Goal: Task Accomplishment & Management: Manage account settings

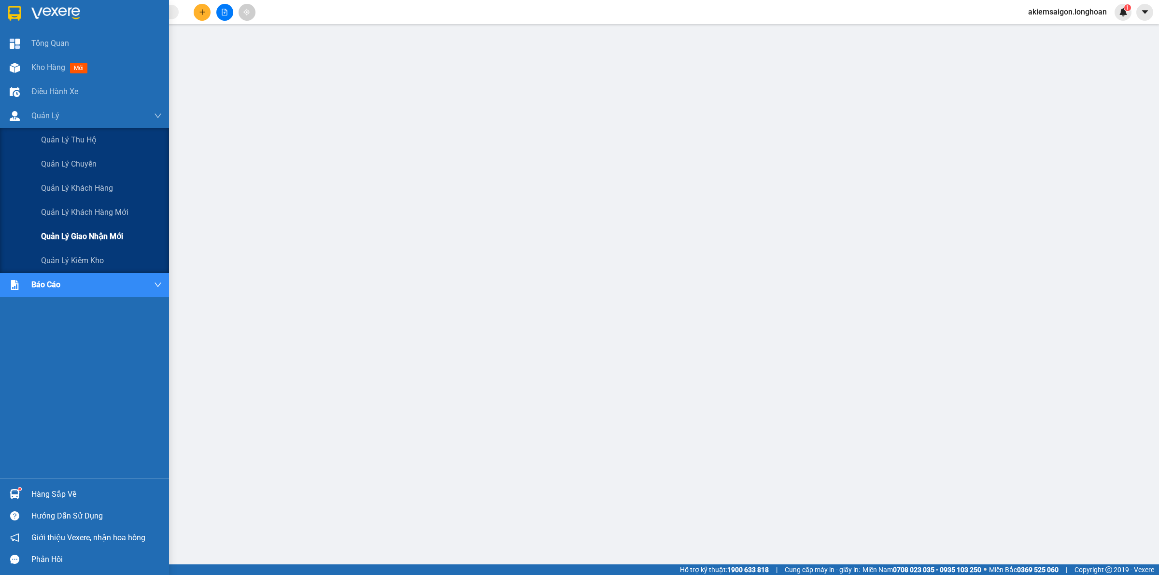
click at [104, 233] on span "Quản lý giao nhận mới" at bounding box center [82, 236] width 82 height 12
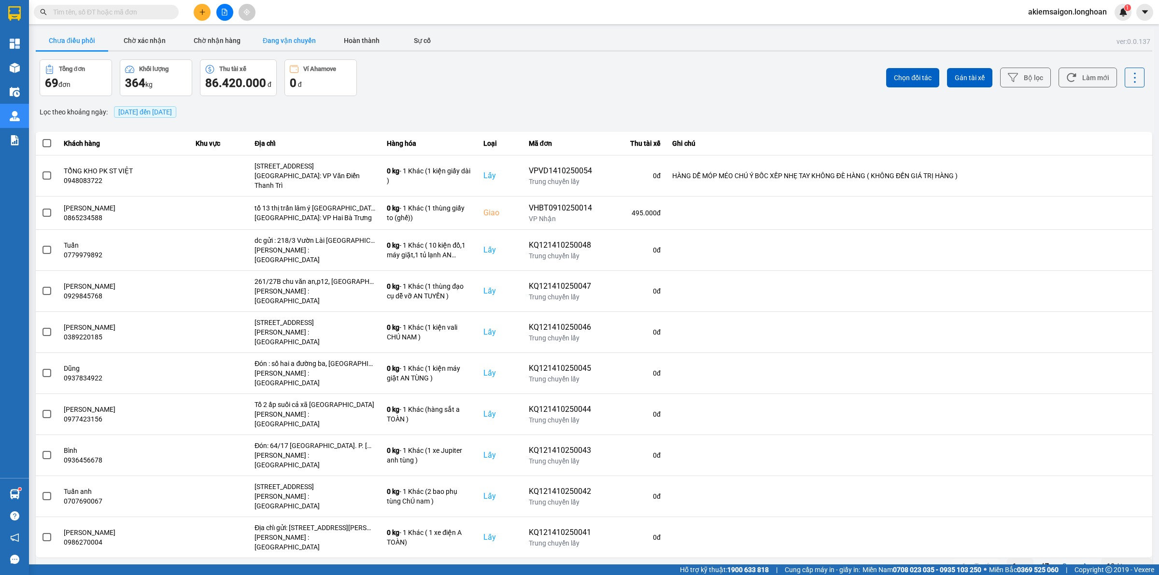
click at [279, 44] on button "Đang vận chuyển" at bounding box center [289, 40] width 72 height 19
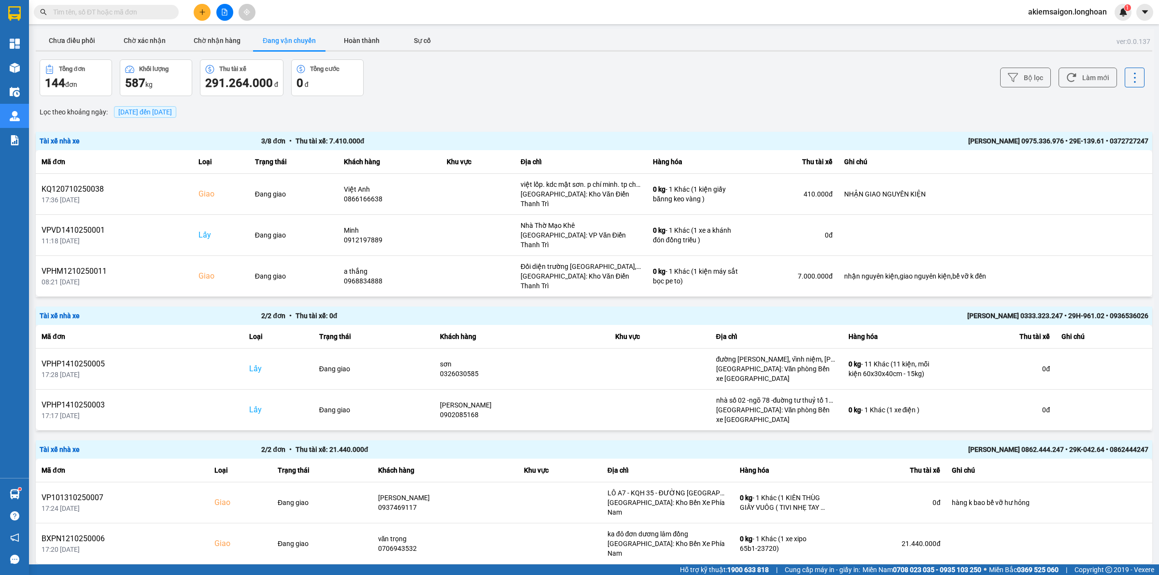
click at [165, 109] on span "[DATE] đến [DATE]" at bounding box center [145, 112] width 54 height 8
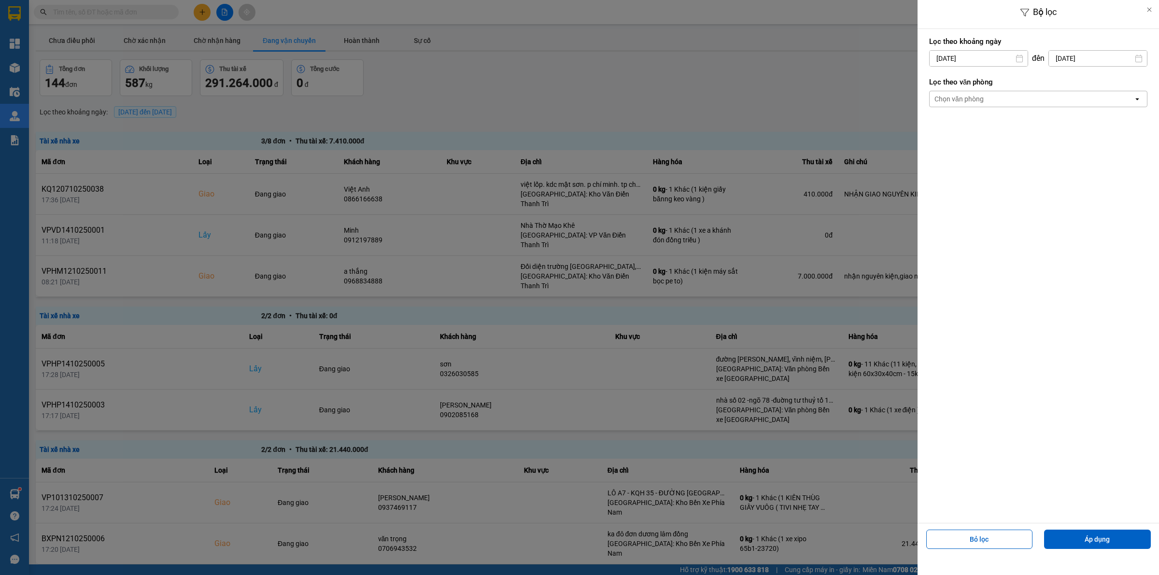
click at [980, 147] on div "8" at bounding box center [973, 149] width 19 height 19
type input "[DATE]"
click at [997, 90] on div "Lọc theo văn phòng Chọn văn phòng open" at bounding box center [1038, 92] width 218 height 36
click at [1004, 99] on div "Chọn văn phòng" at bounding box center [1031, 98] width 204 height 15
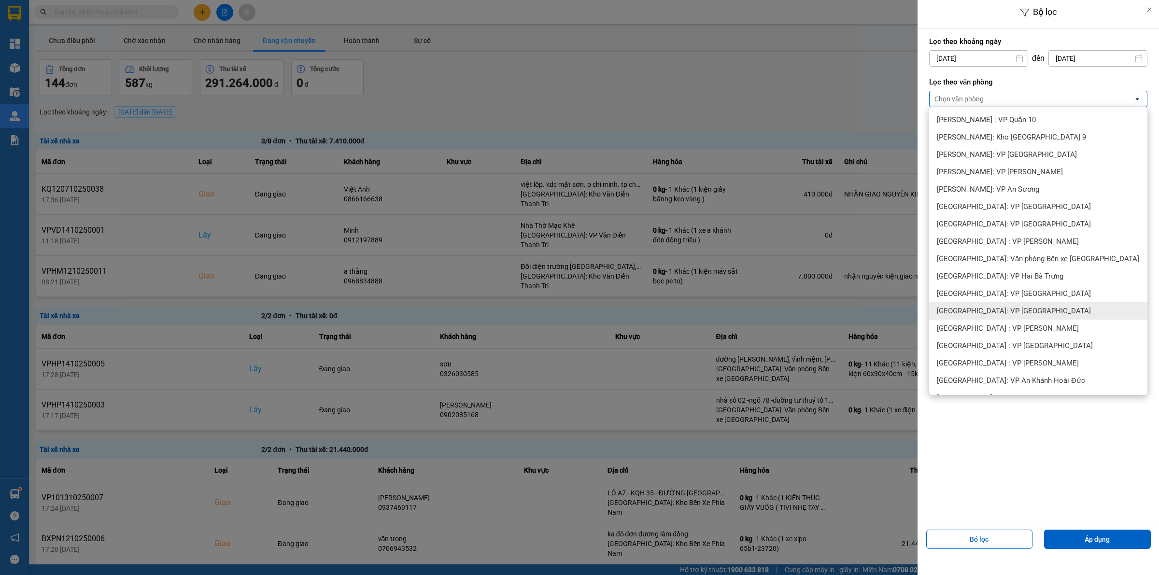
scroll to position [302, 0]
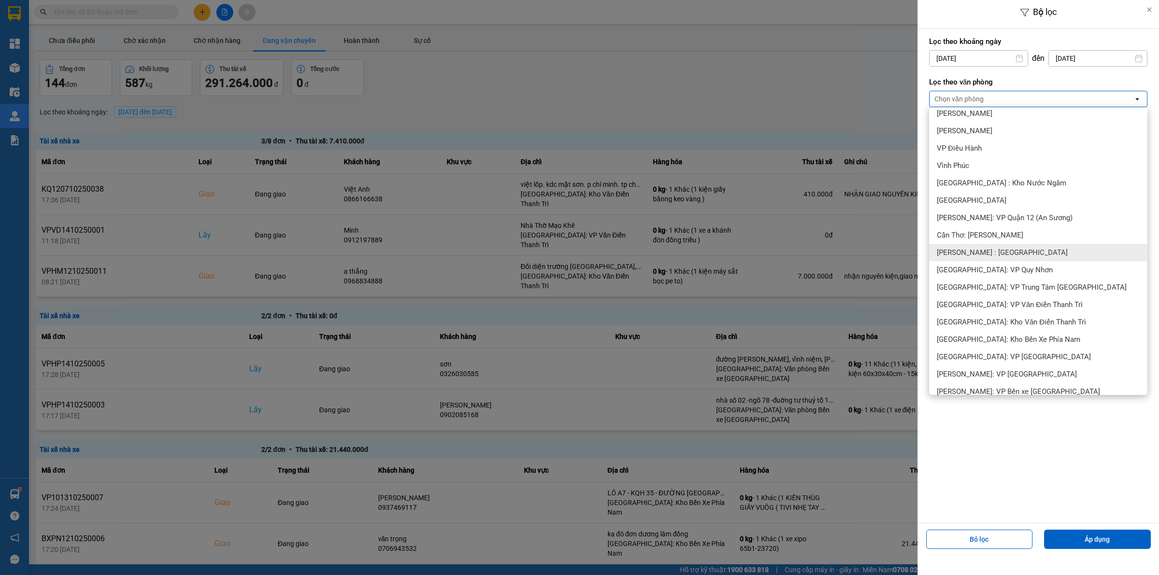
drag, startPoint x: 1019, startPoint y: 254, endPoint x: 1046, endPoint y: 315, distance: 66.8
click at [1020, 254] on span "[PERSON_NAME] : [GEOGRAPHIC_DATA]" at bounding box center [1002, 253] width 131 height 10
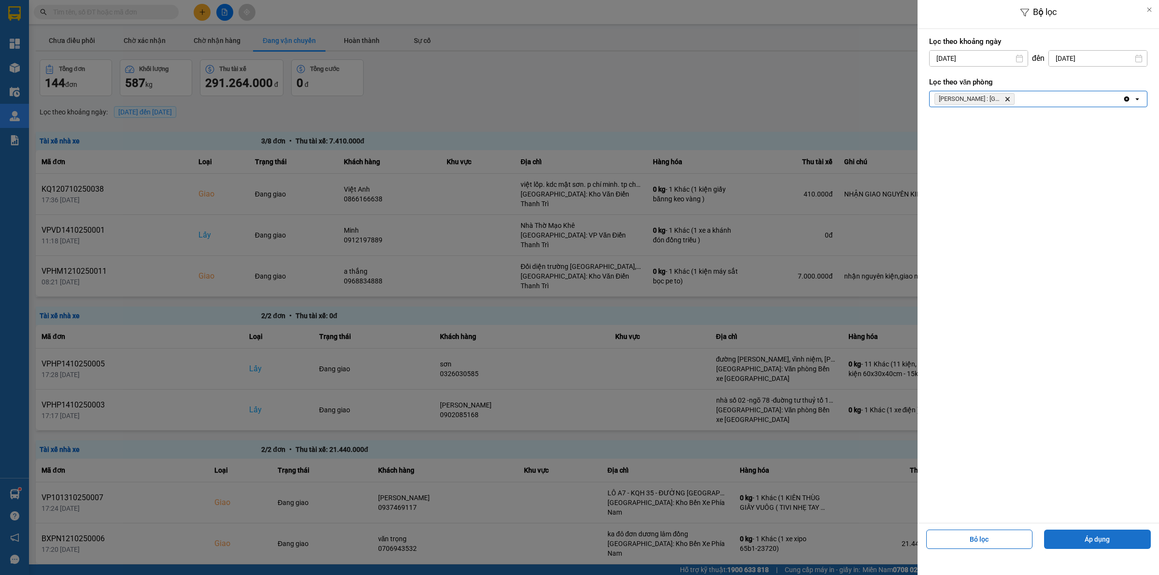
click at [1089, 538] on button "Áp dụng" at bounding box center [1097, 539] width 107 height 19
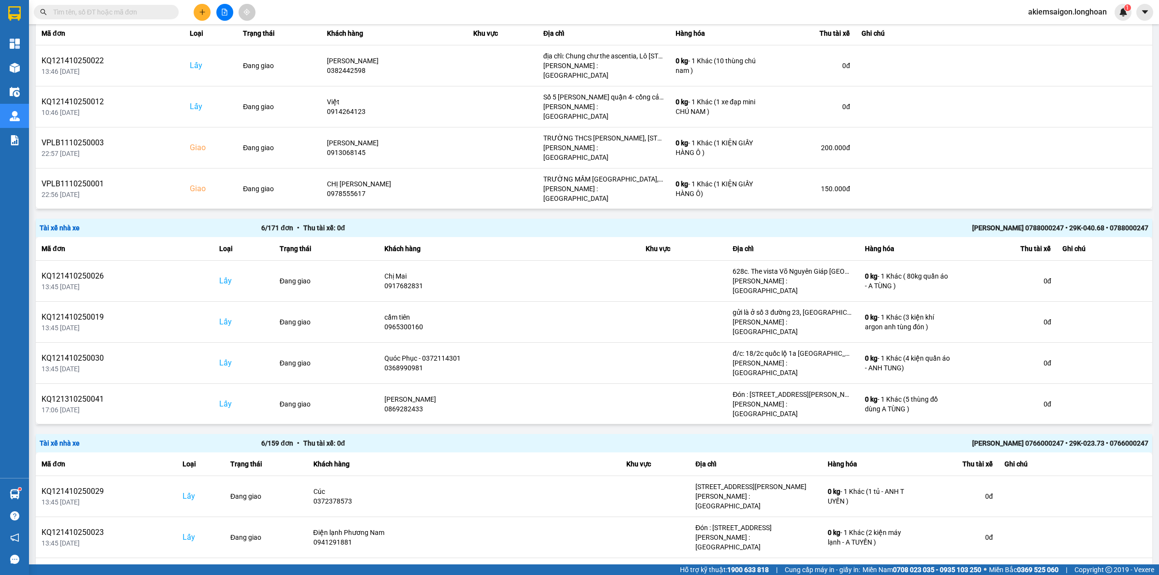
scroll to position [597, 0]
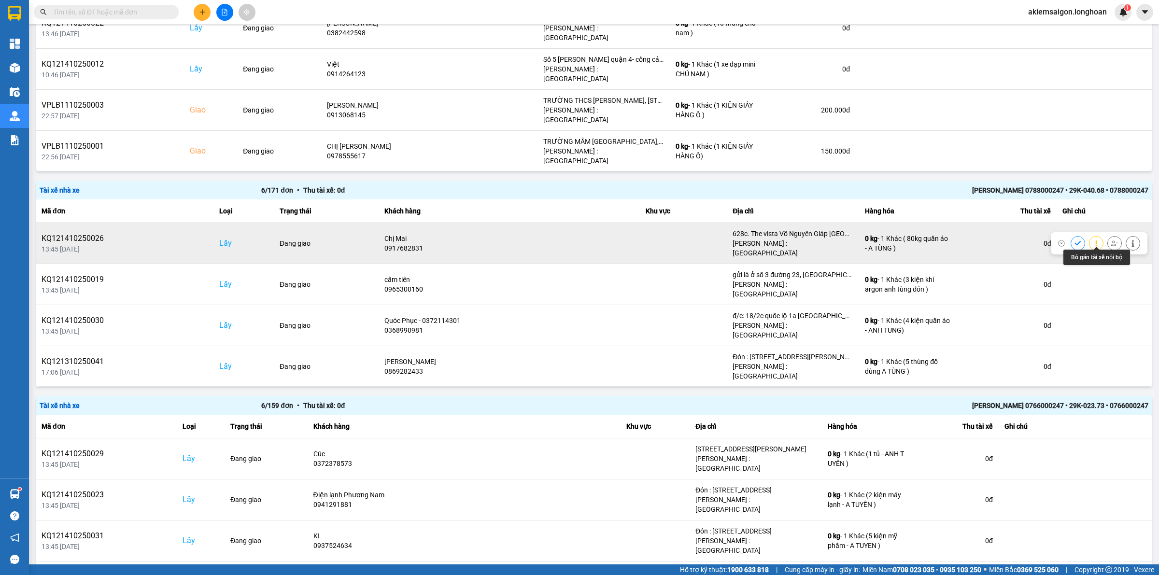
click at [1111, 241] on icon at bounding box center [1114, 243] width 7 height 7
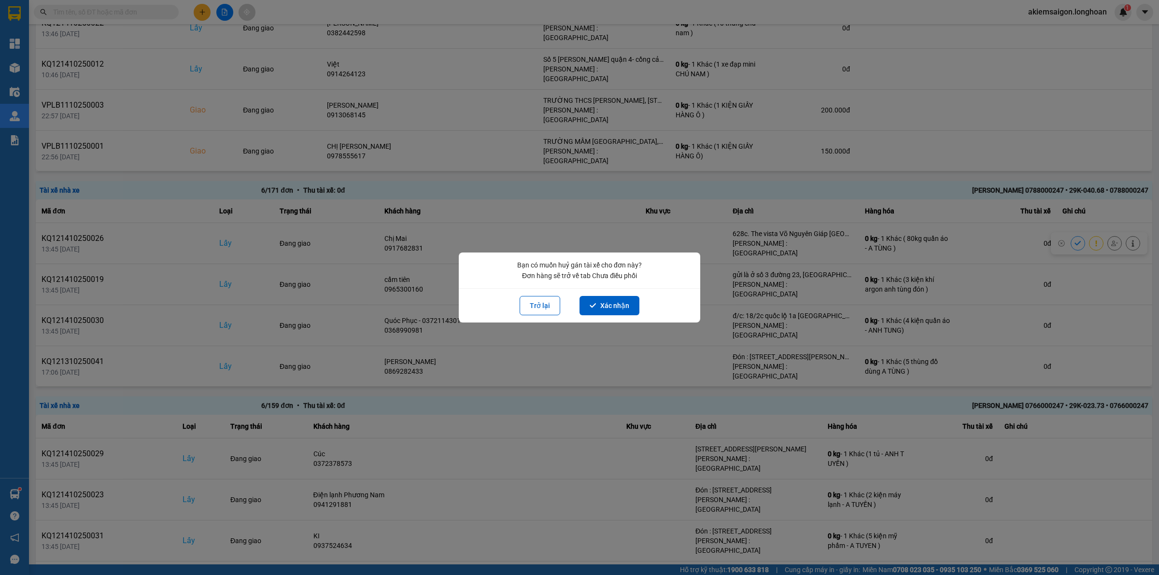
click at [627, 307] on button "Xác nhận" at bounding box center [609, 305] width 60 height 19
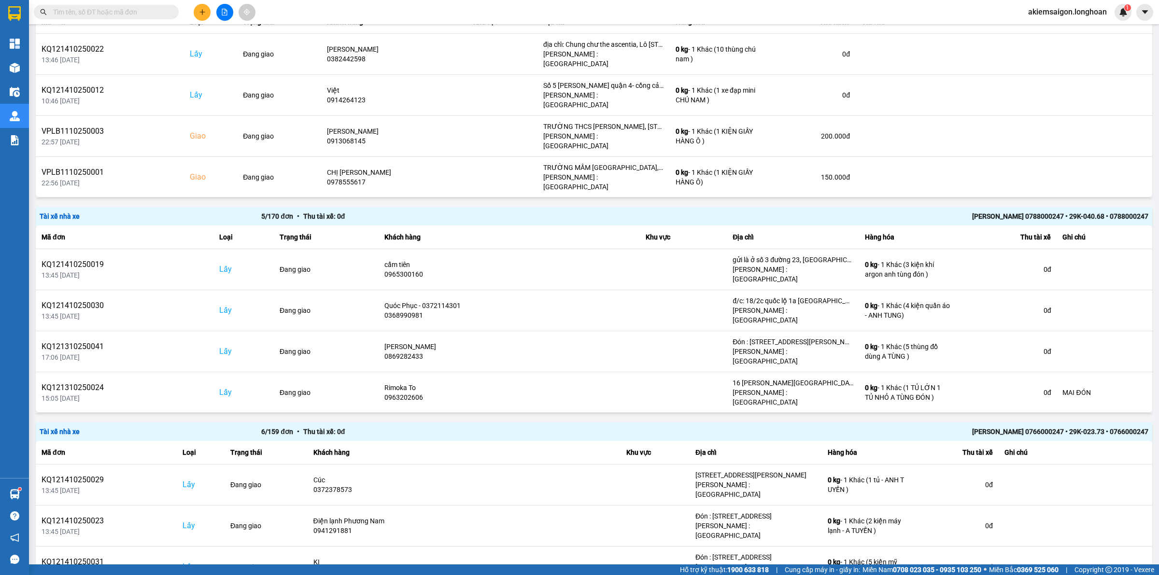
scroll to position [573, 0]
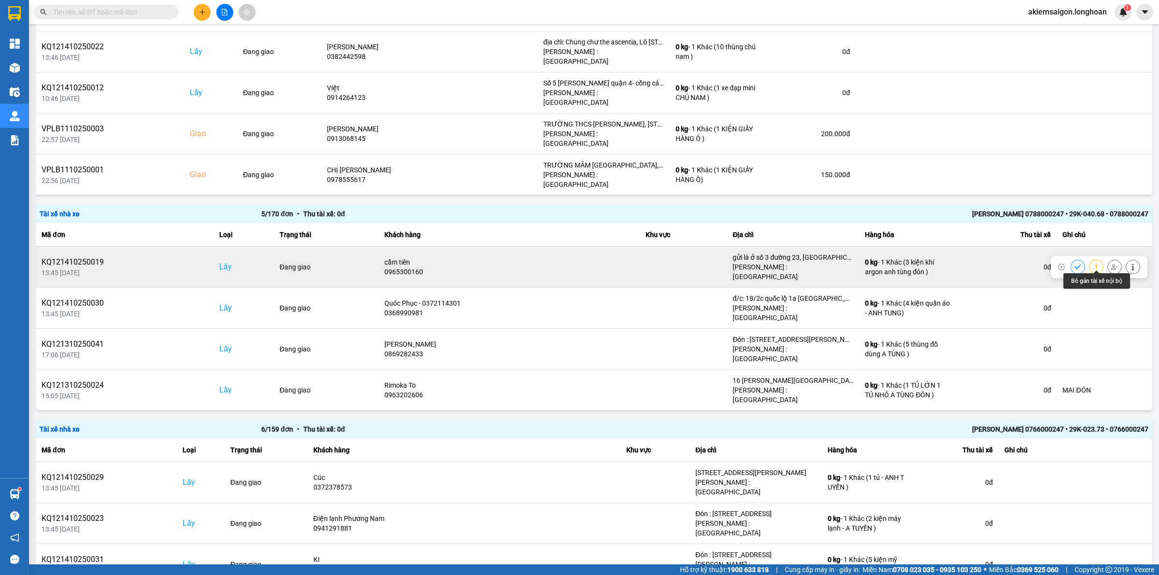
click at [1111, 264] on icon at bounding box center [1114, 267] width 7 height 7
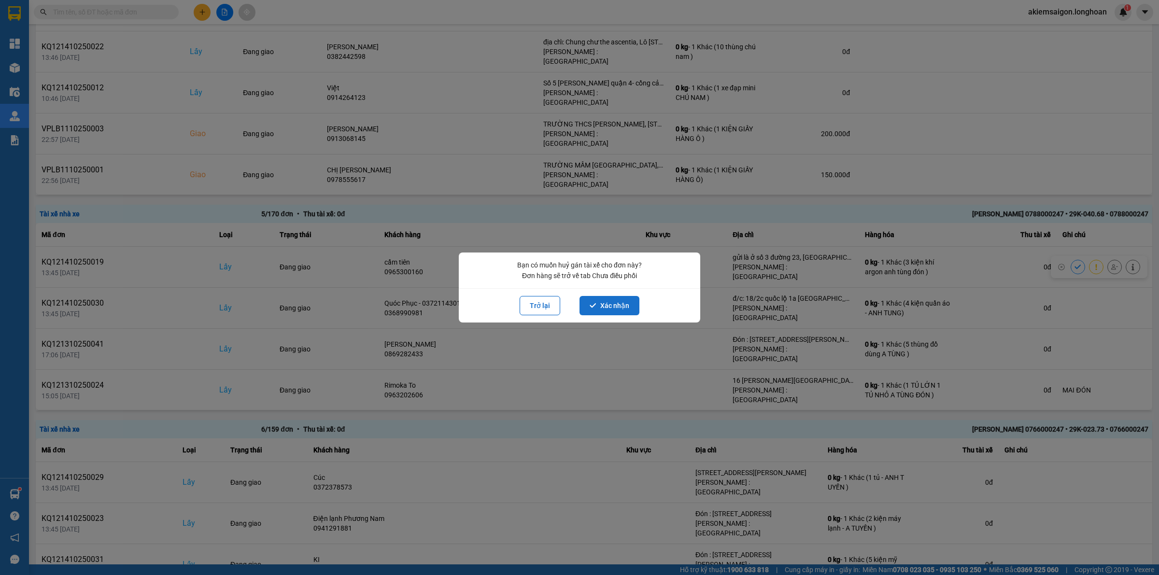
click at [616, 302] on button "Xác nhận" at bounding box center [609, 305] width 60 height 19
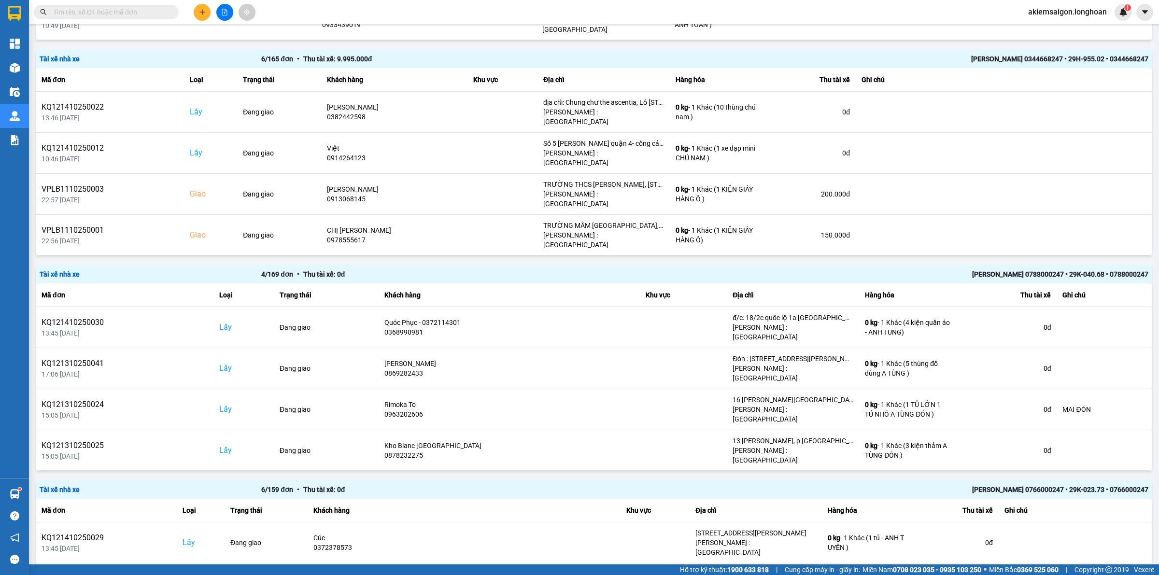
scroll to position [524, 0]
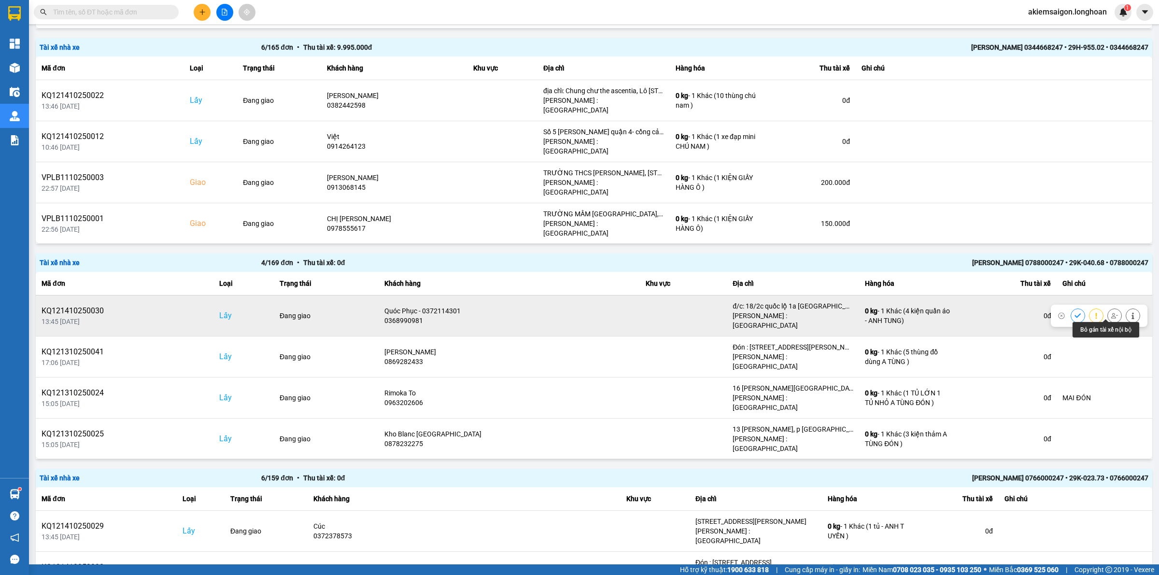
click at [1111, 312] on icon at bounding box center [1114, 315] width 7 height 7
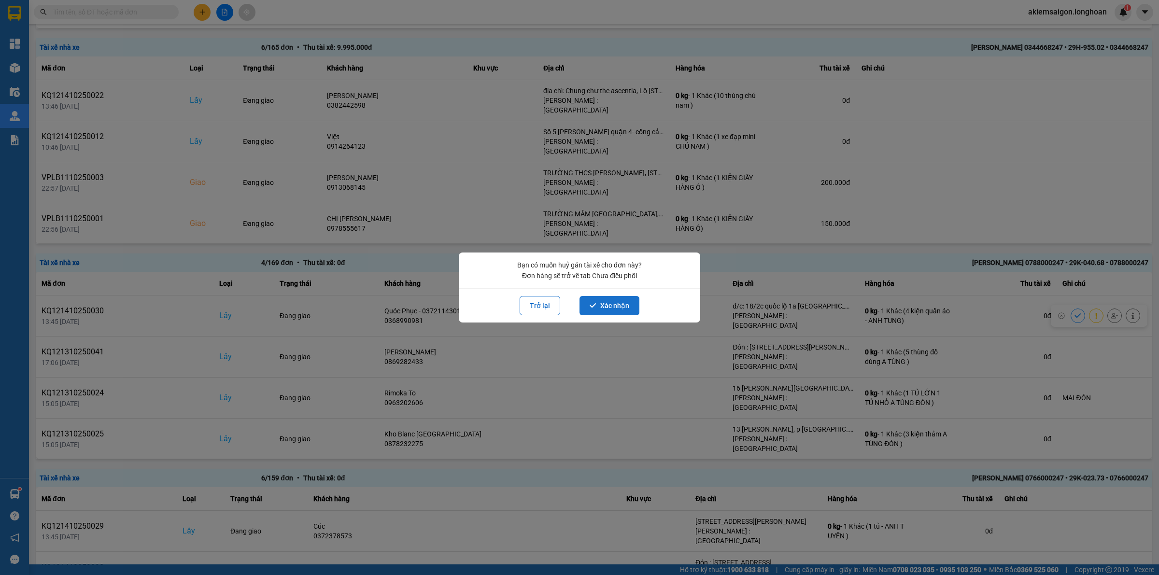
click at [631, 305] on button "Xác nhận" at bounding box center [609, 305] width 60 height 19
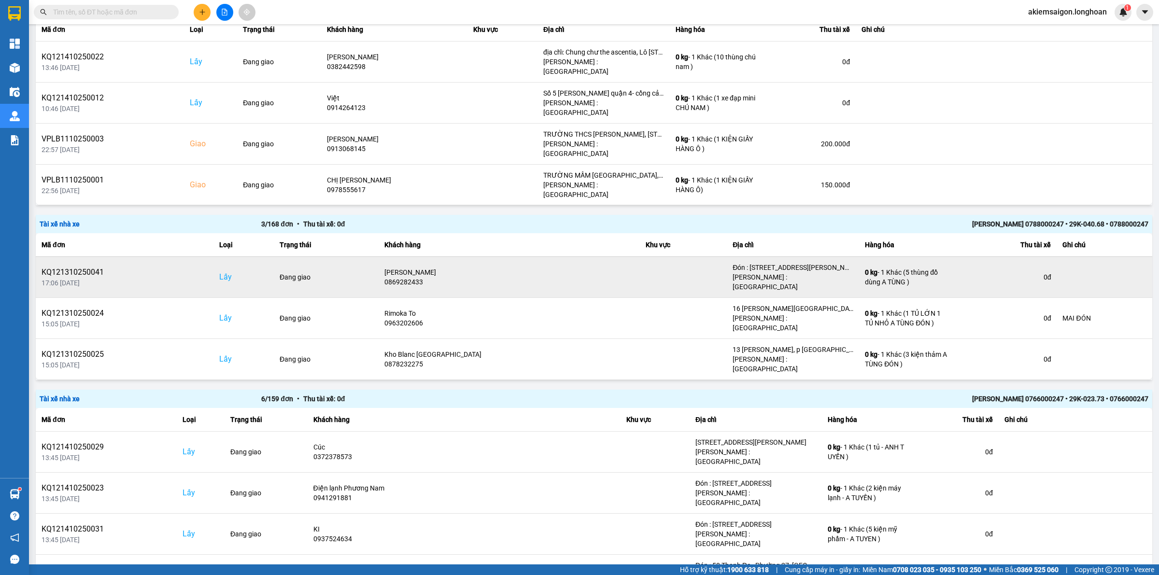
scroll to position [561, 0]
click at [1111, 276] on icon at bounding box center [1114, 279] width 7 height 7
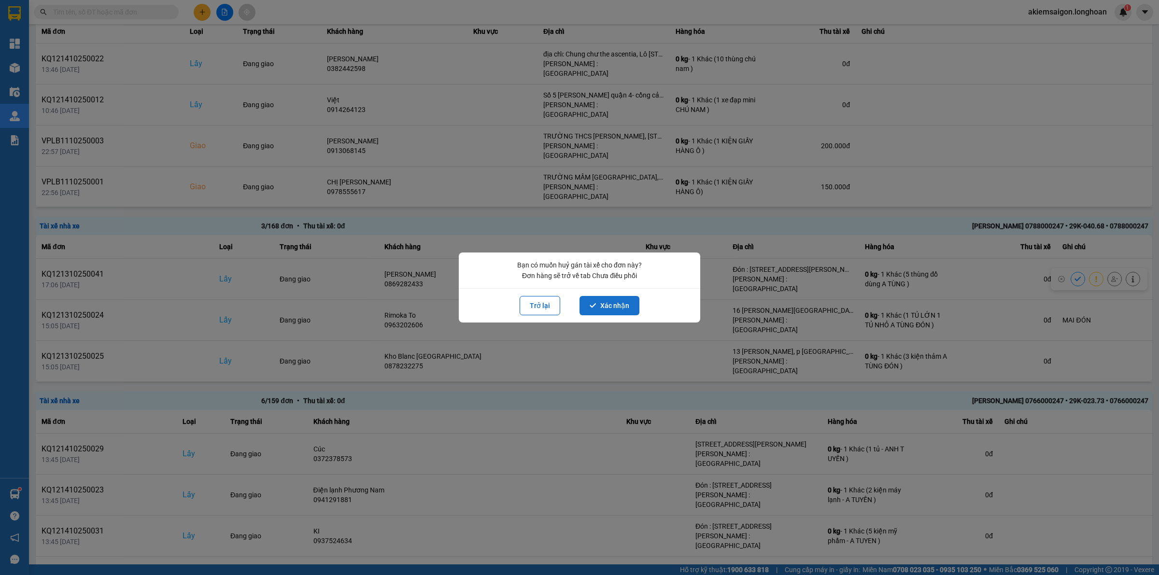
drag, startPoint x: 617, startPoint y: 306, endPoint x: 894, endPoint y: 316, distance: 277.8
click at [619, 306] on button "Xác nhận" at bounding box center [609, 305] width 60 height 19
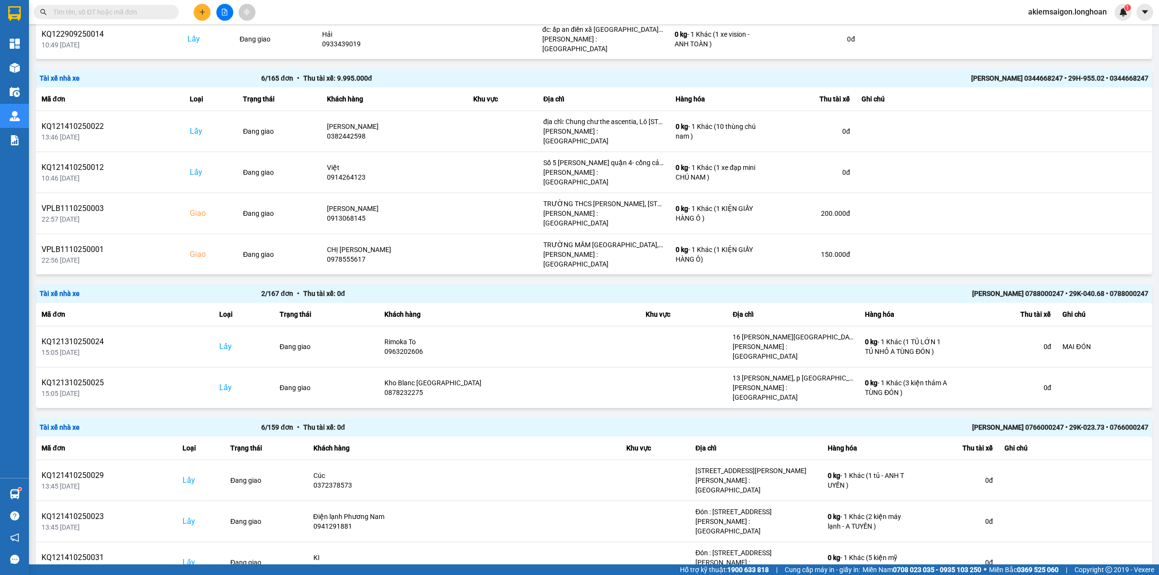
scroll to position [496, 0]
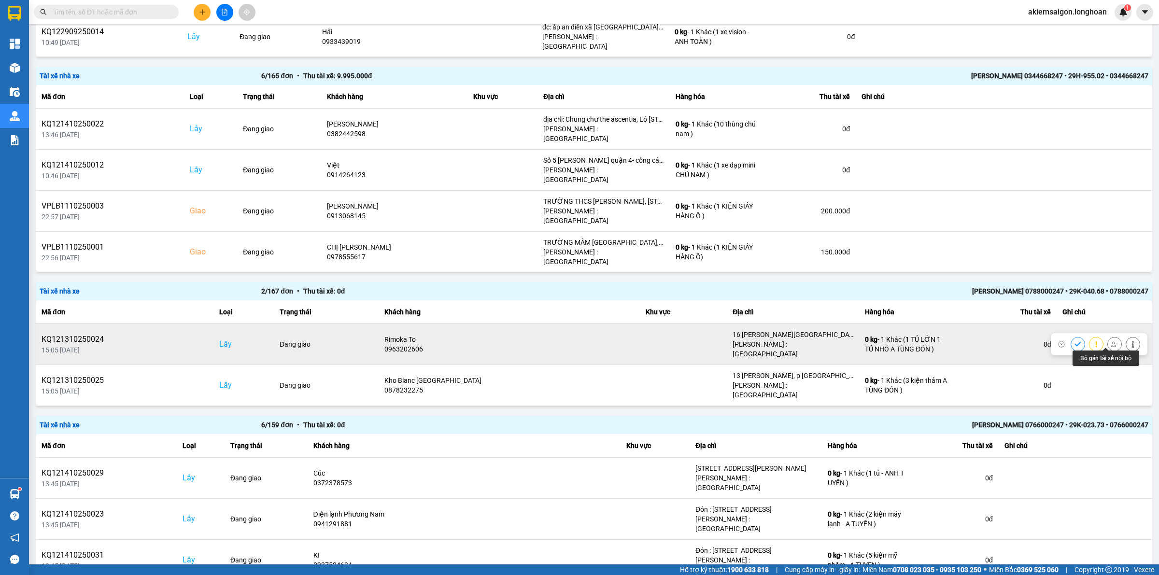
click at [1111, 341] on icon at bounding box center [1114, 343] width 7 height 5
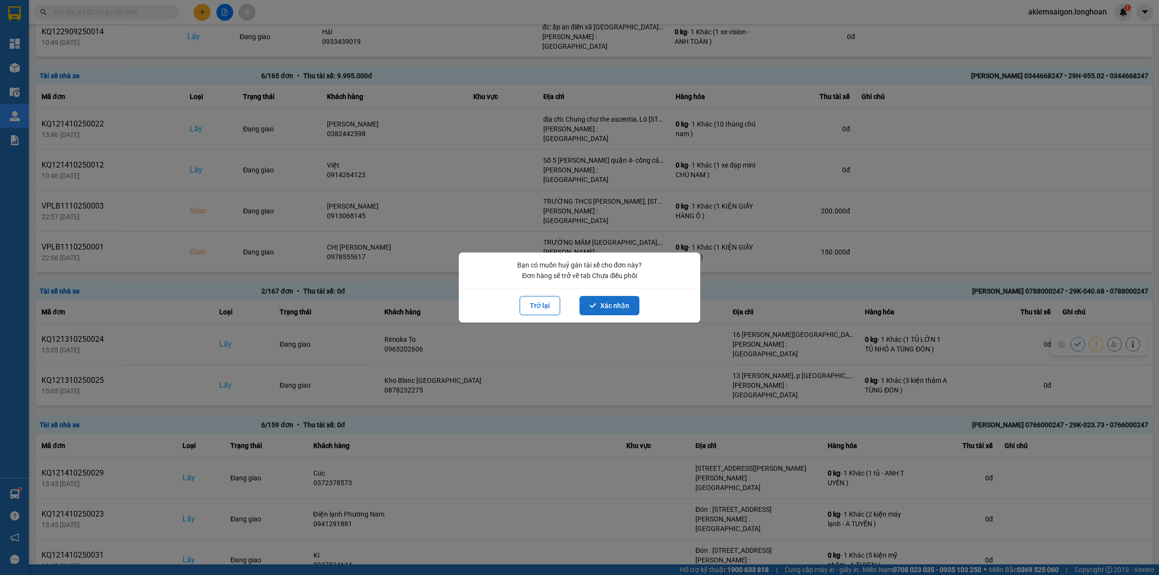
click at [618, 309] on button "Xác nhận" at bounding box center [609, 305] width 60 height 19
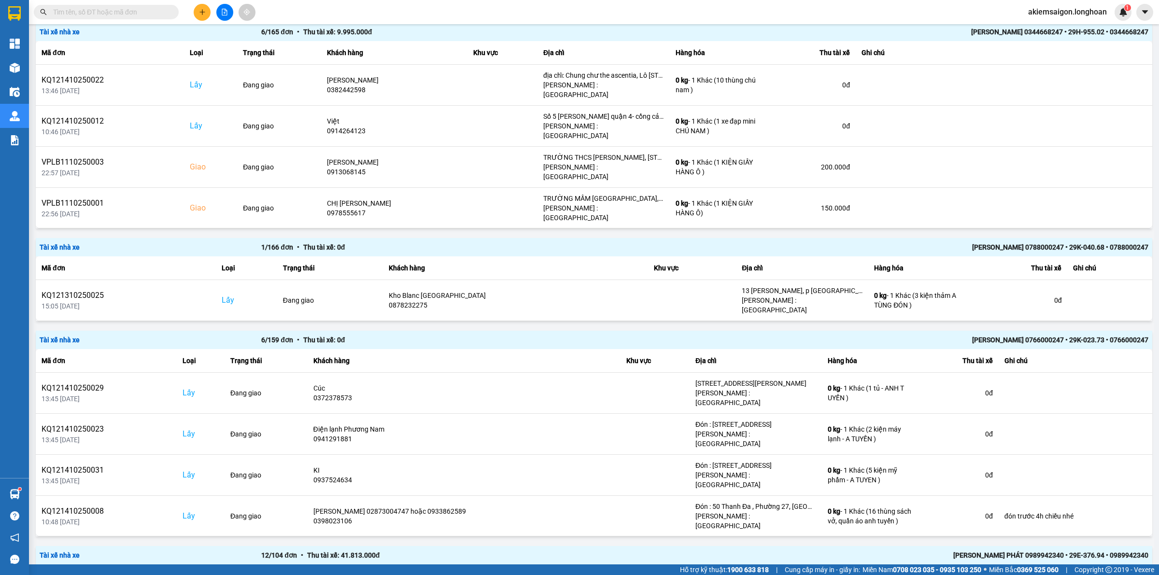
scroll to position [547, 0]
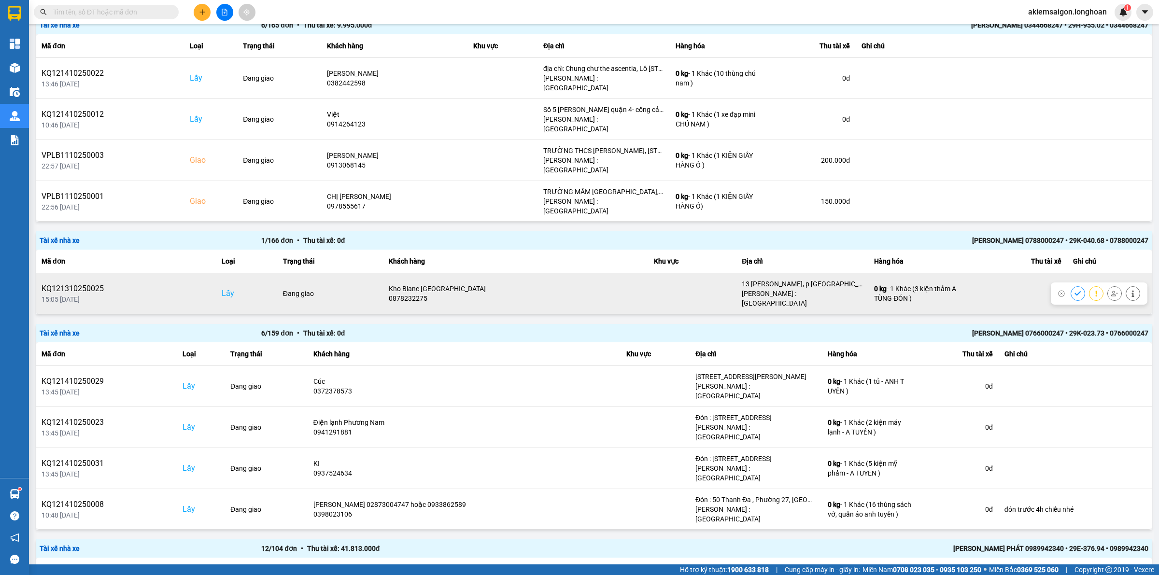
click at [1111, 291] on icon at bounding box center [1114, 293] width 7 height 5
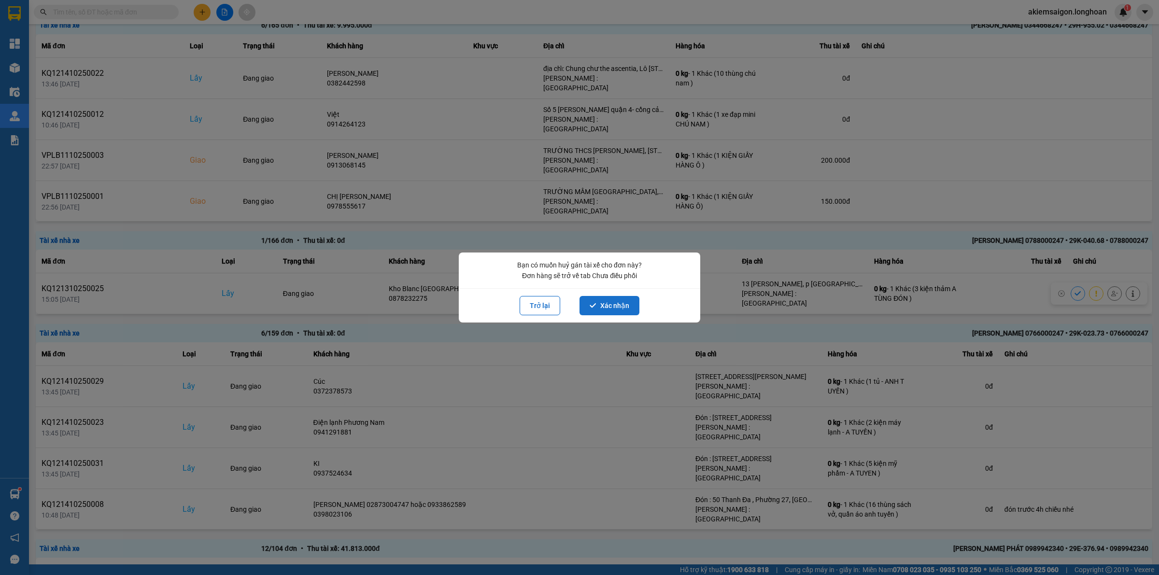
click at [621, 303] on button "Xác nhận" at bounding box center [609, 305] width 60 height 19
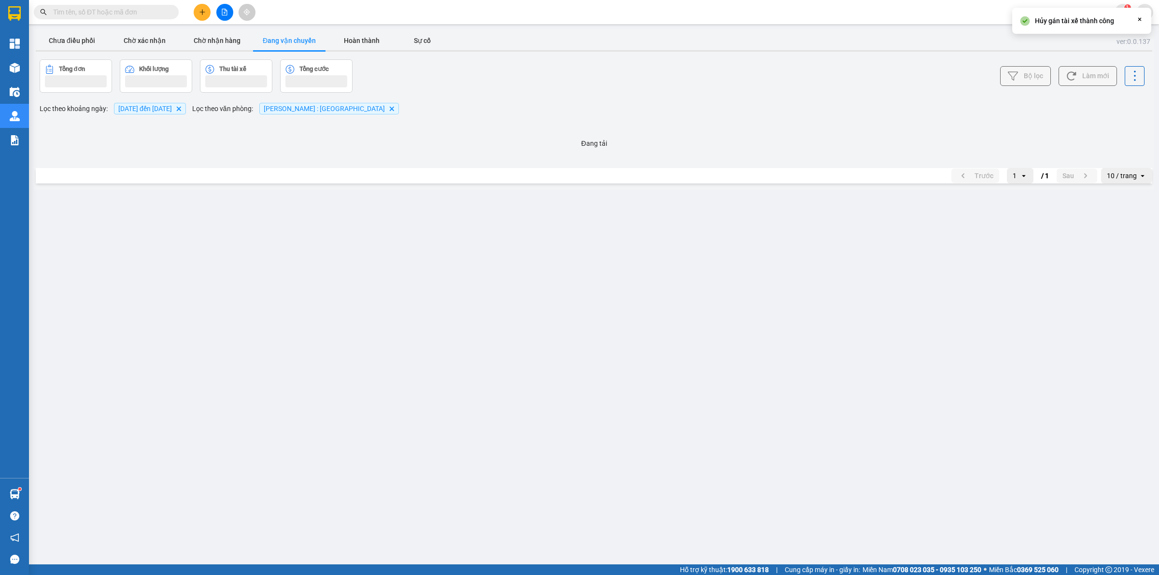
scroll to position [0, 0]
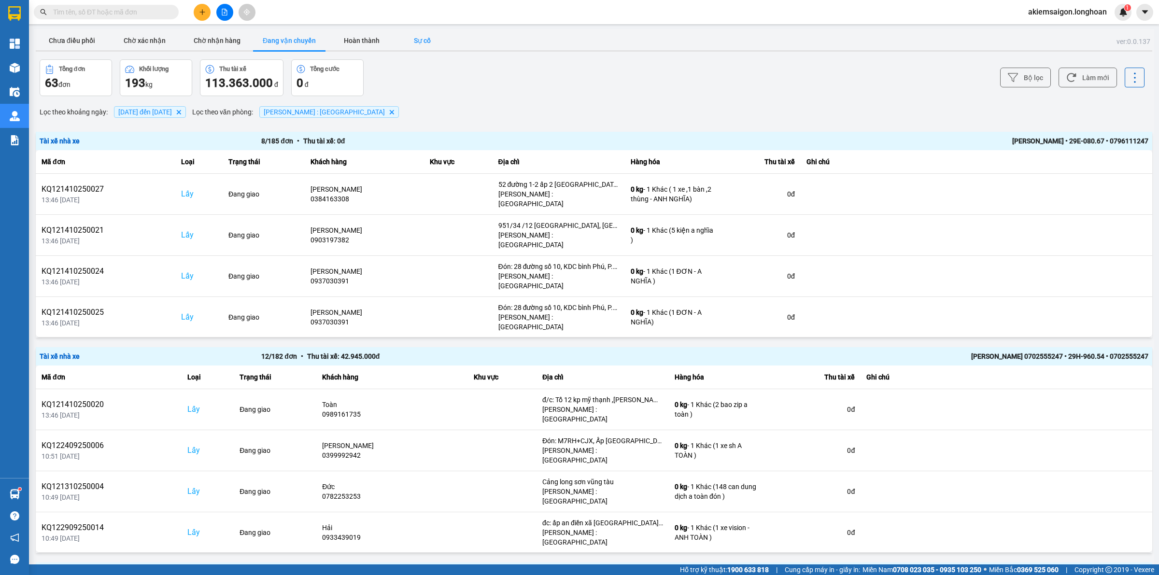
drag, startPoint x: 430, startPoint y: 34, endPoint x: 421, endPoint y: 40, distance: 10.0
click at [428, 37] on button "Sự cố" at bounding box center [422, 40] width 48 height 19
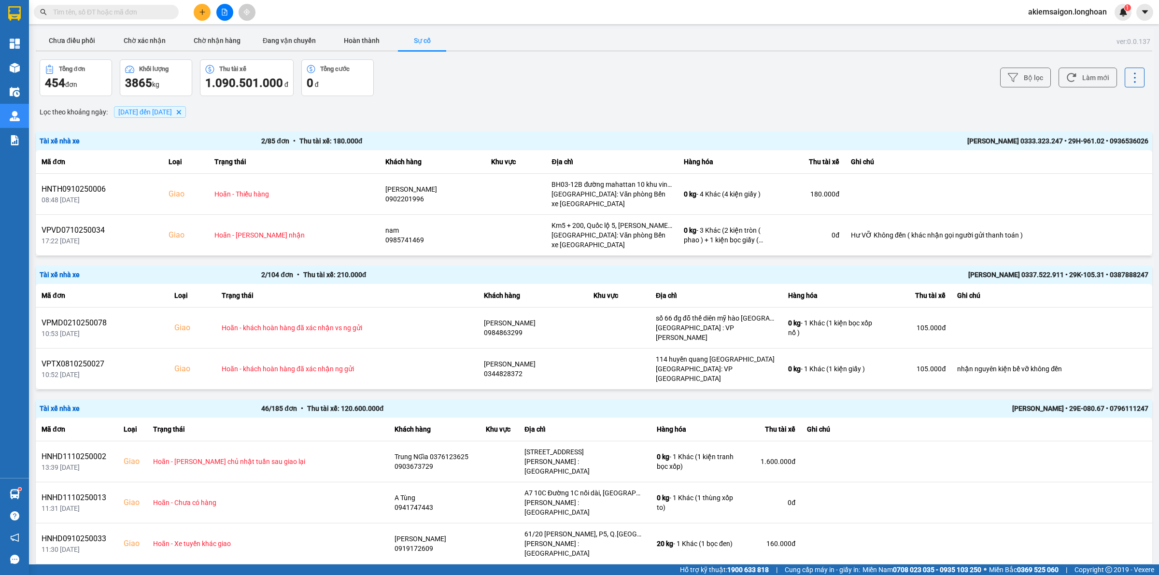
click at [169, 109] on span "[DATE] đến [DATE]" at bounding box center [145, 112] width 54 height 8
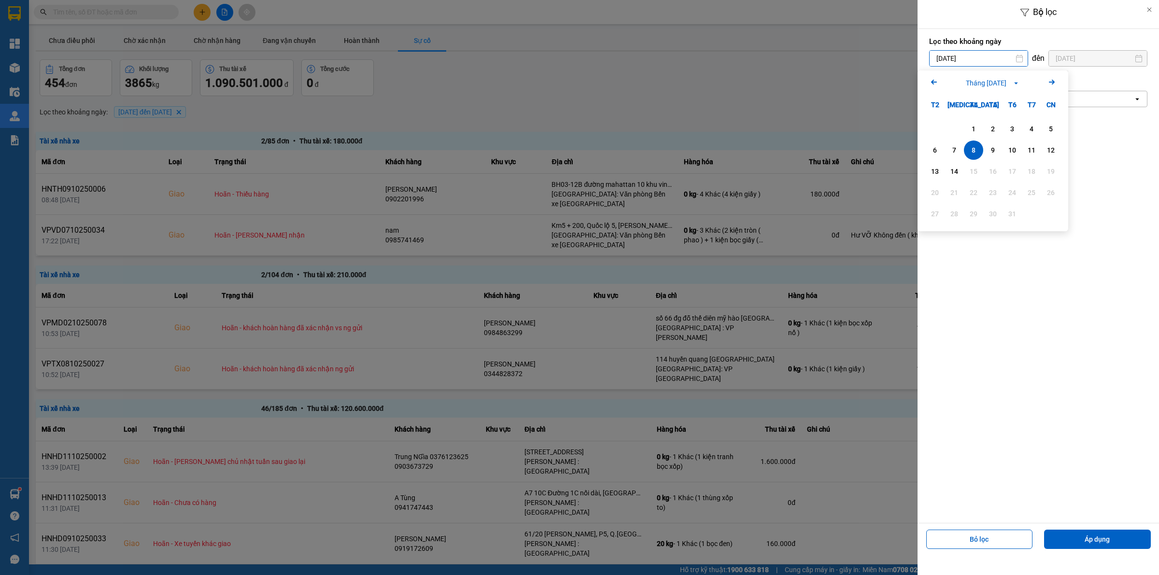
click at [1002, 58] on input "[DATE]" at bounding box center [978, 58] width 98 height 15
click at [935, 172] on div "13" at bounding box center [935, 172] width 14 height 12
click at [989, 55] on input "[DATE]" at bounding box center [978, 58] width 98 height 15
click at [959, 172] on div "14" at bounding box center [954, 172] width 14 height 12
type input "[DATE]"
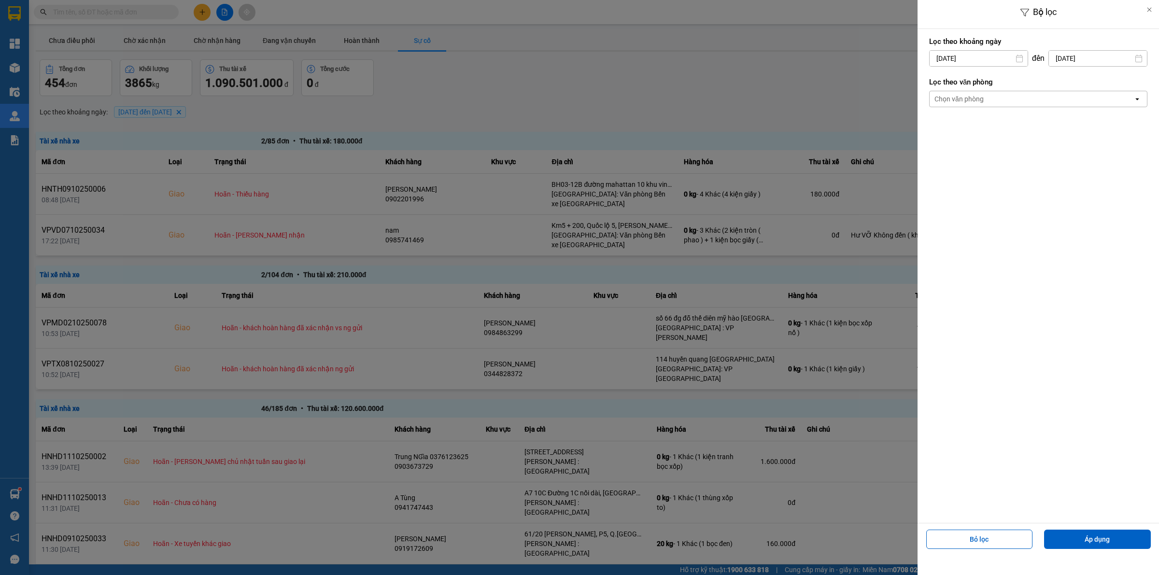
click at [974, 100] on div "Chọn văn phòng" at bounding box center [958, 99] width 49 height 10
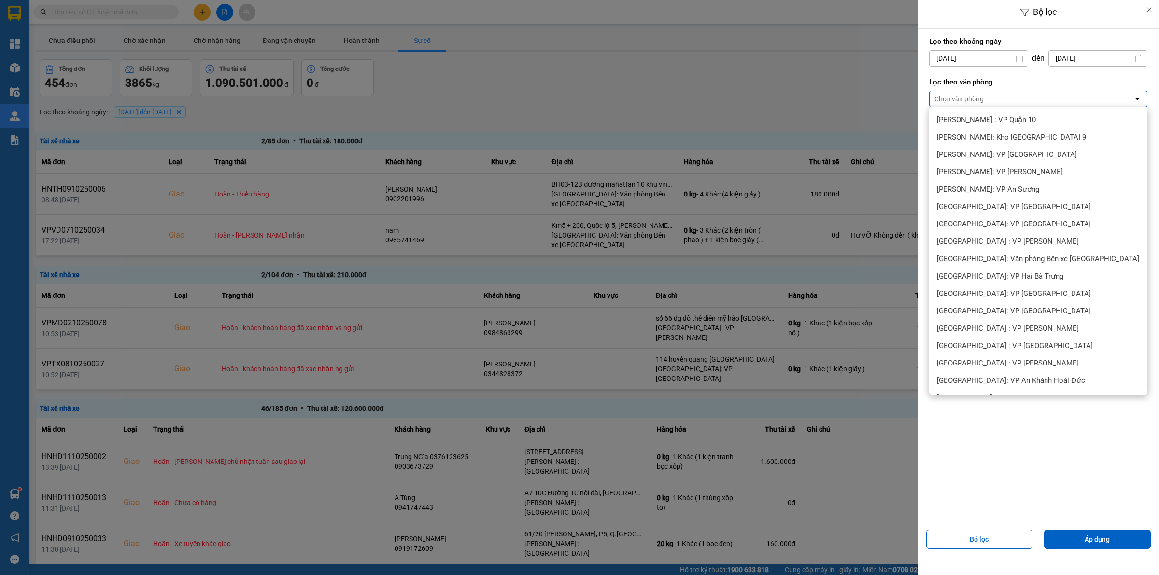
scroll to position [201, 0]
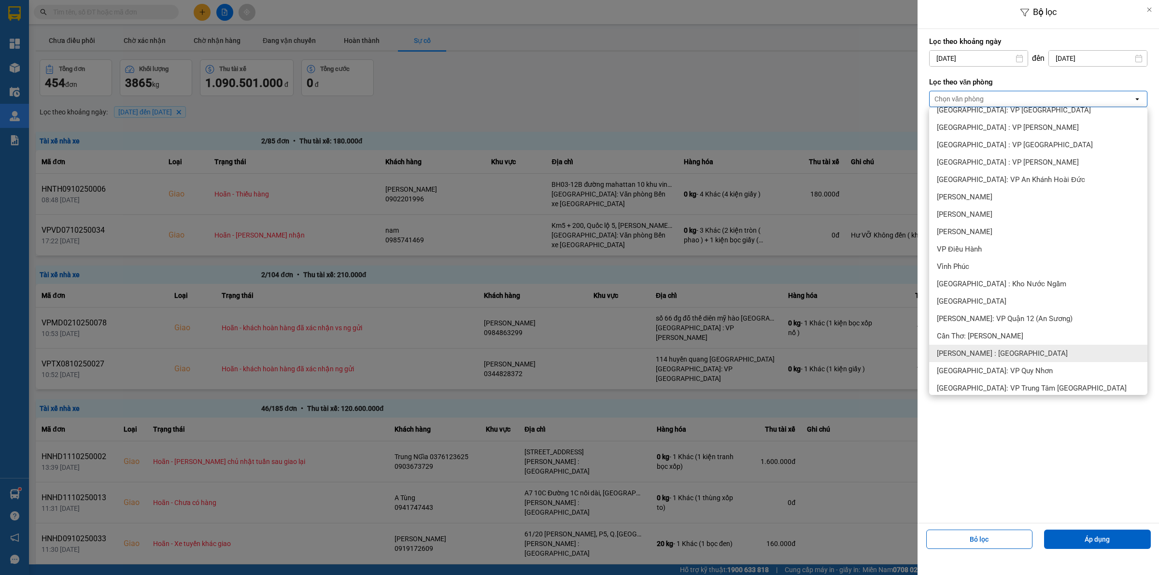
click at [1011, 356] on span "[PERSON_NAME] : [GEOGRAPHIC_DATA]" at bounding box center [1002, 354] width 131 height 10
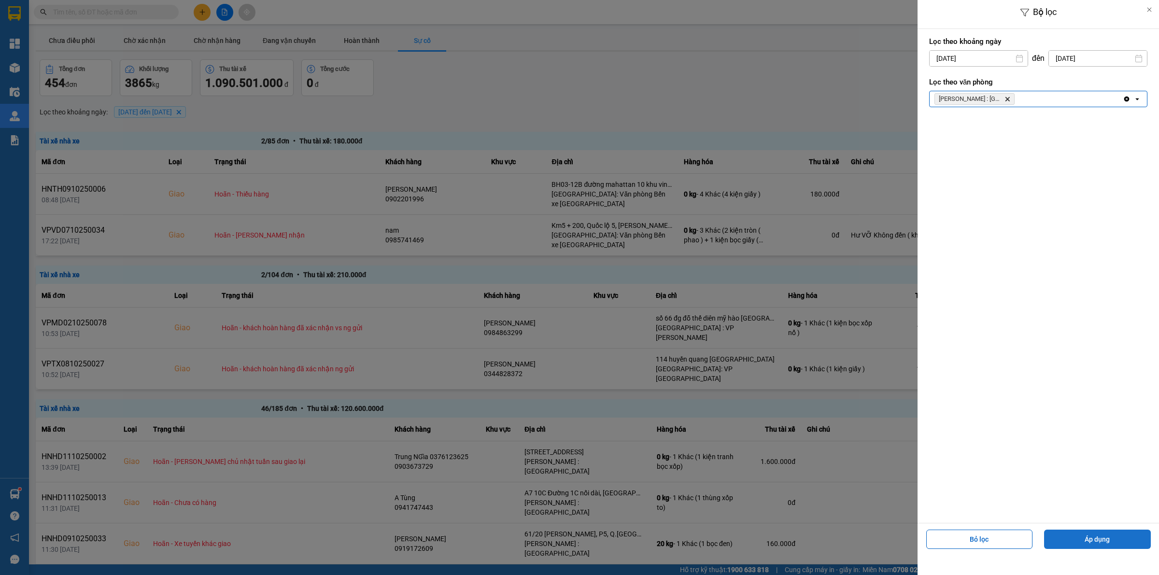
click at [1078, 545] on button "Áp dụng" at bounding box center [1097, 539] width 107 height 19
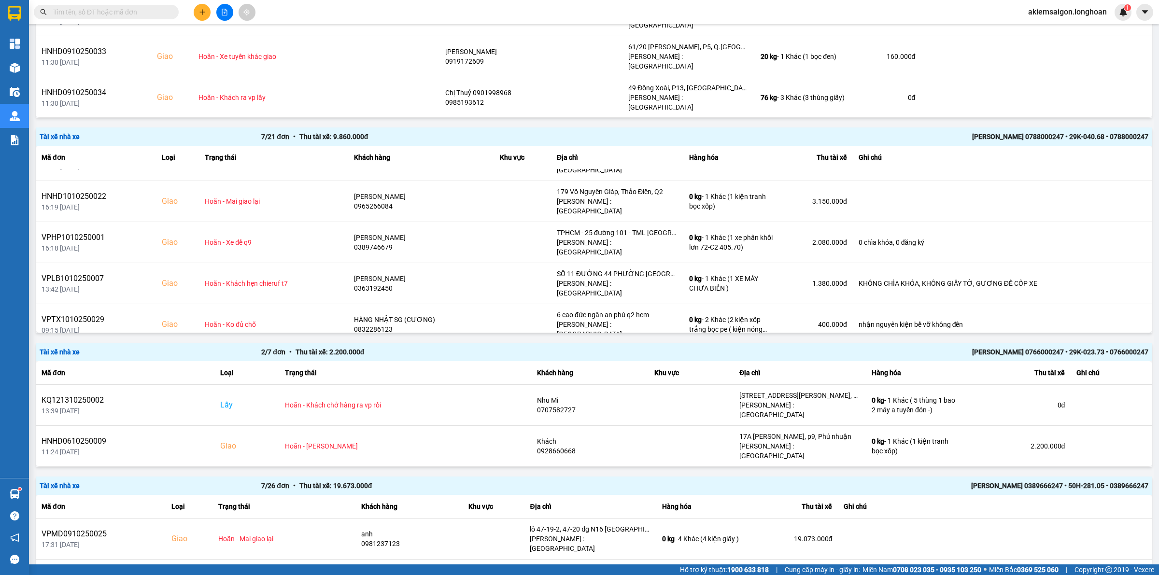
scroll to position [52, 0]
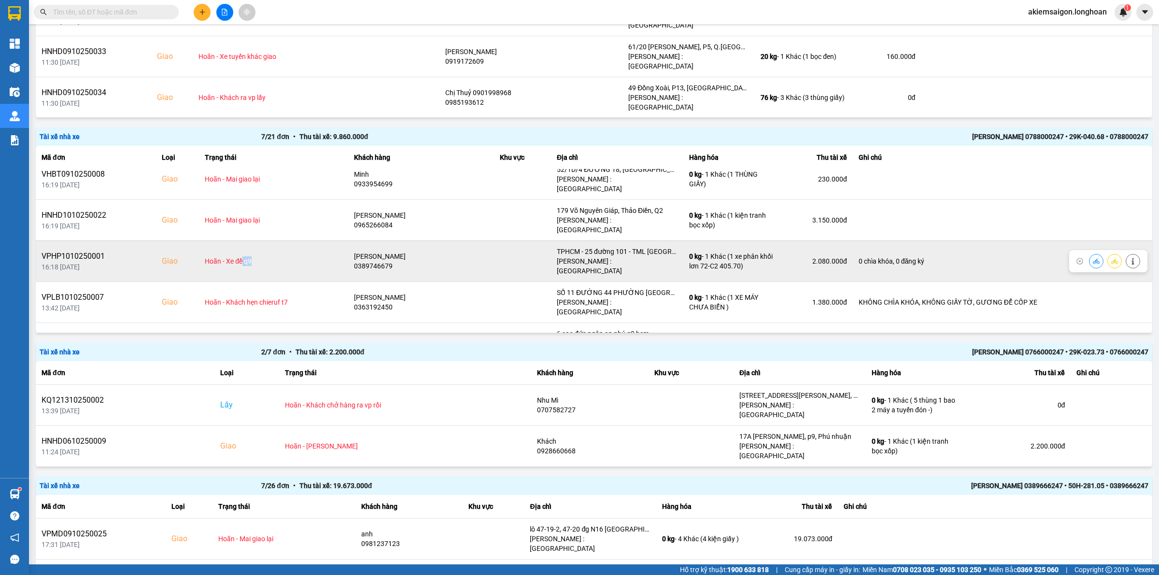
drag, startPoint x: 242, startPoint y: 228, endPoint x: 266, endPoint y: 232, distance: 23.9
click at [266, 240] on td "Hoãn - Xe để q9" at bounding box center [273, 260] width 149 height 41
click at [1129, 258] on icon at bounding box center [1132, 261] width 7 height 7
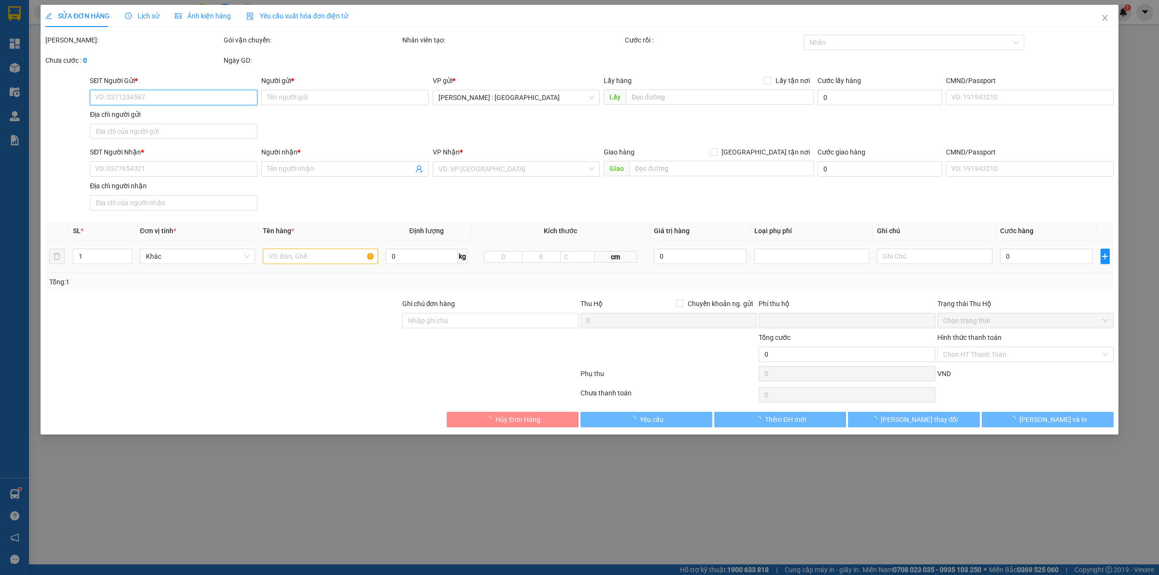
type input "0389746679"
type input "[PERSON_NAME]"
type input "0389746679"
type input "[PERSON_NAME]"
checkbox input "true"
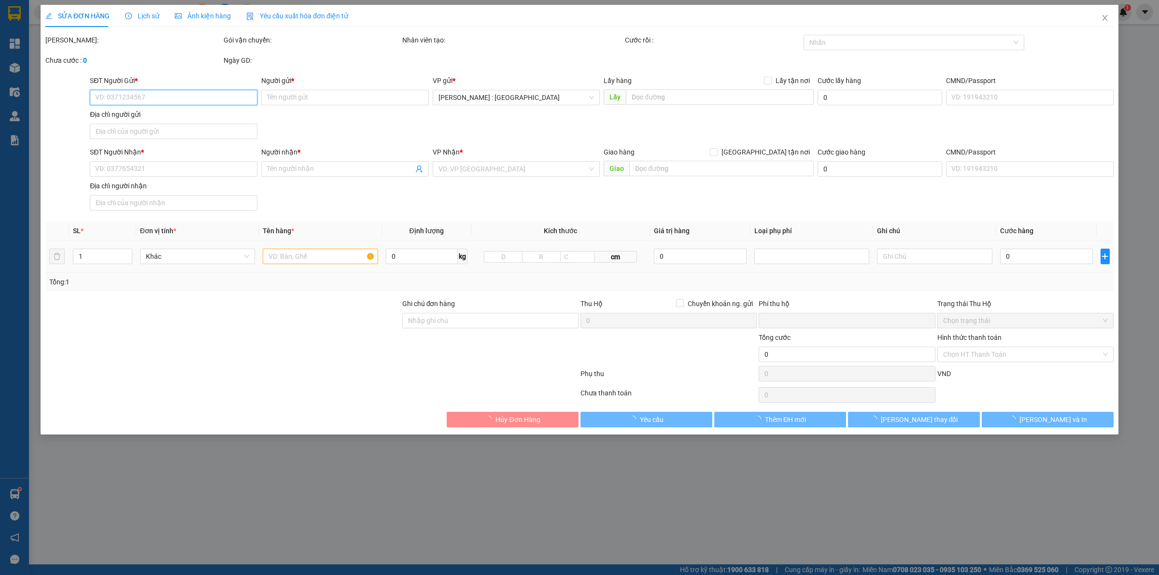
type input "TPHCM - 25 đường 101 - TML [GEOGRAPHIC_DATA], Q.2"
type input "0 chìa khóa, 0 đăng ký"
type input "0"
type input "2.080.000"
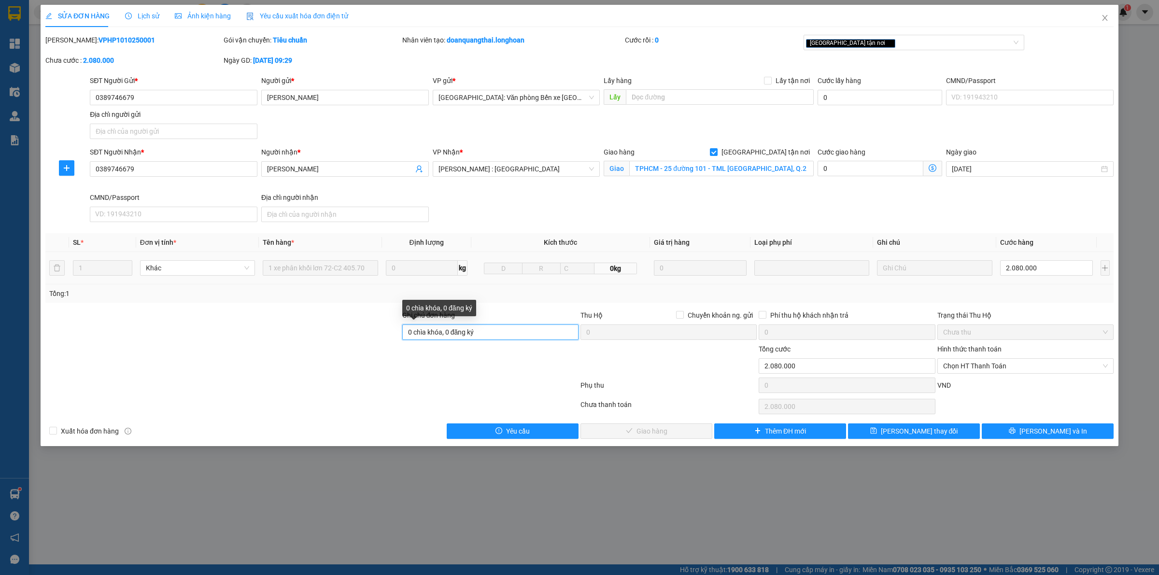
click at [503, 331] on input "0 chìa khóa, 0 đăng ký" at bounding box center [490, 331] width 176 height 15
click at [920, 47] on div "[GEOGRAPHIC_DATA] tận nơi" at bounding box center [909, 43] width 207 height 12
type input "0 chìa khóa, 0 đăng ký- khách qua vp q9 nhận"
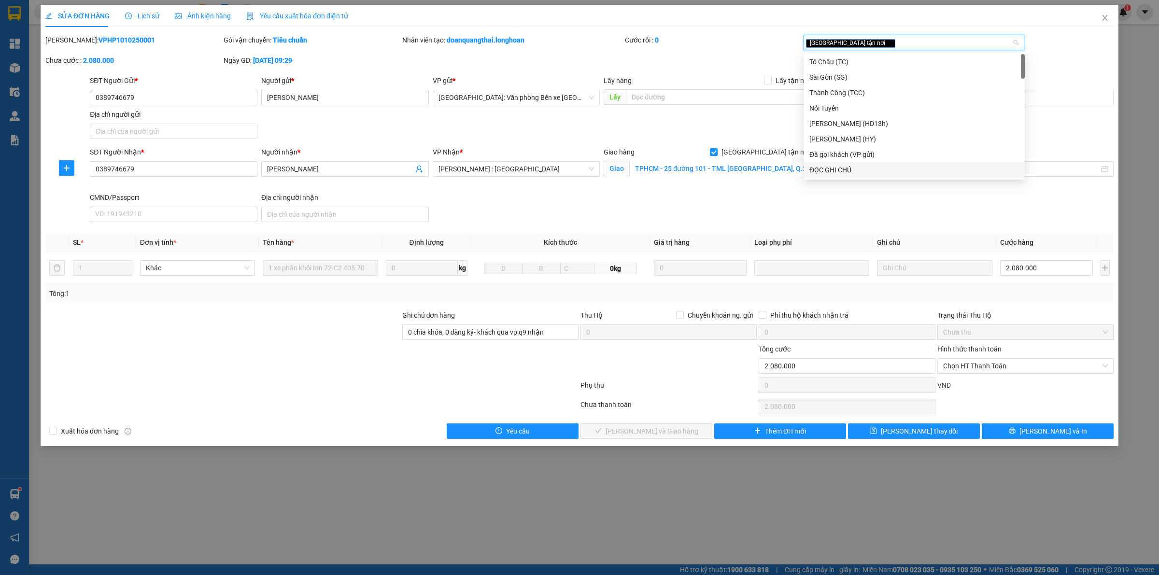
click at [864, 167] on div "ĐỌC GHI CHÚ" at bounding box center [914, 170] width 210 height 11
click at [935, 428] on span "[PERSON_NAME] thay đổi" at bounding box center [919, 431] width 77 height 11
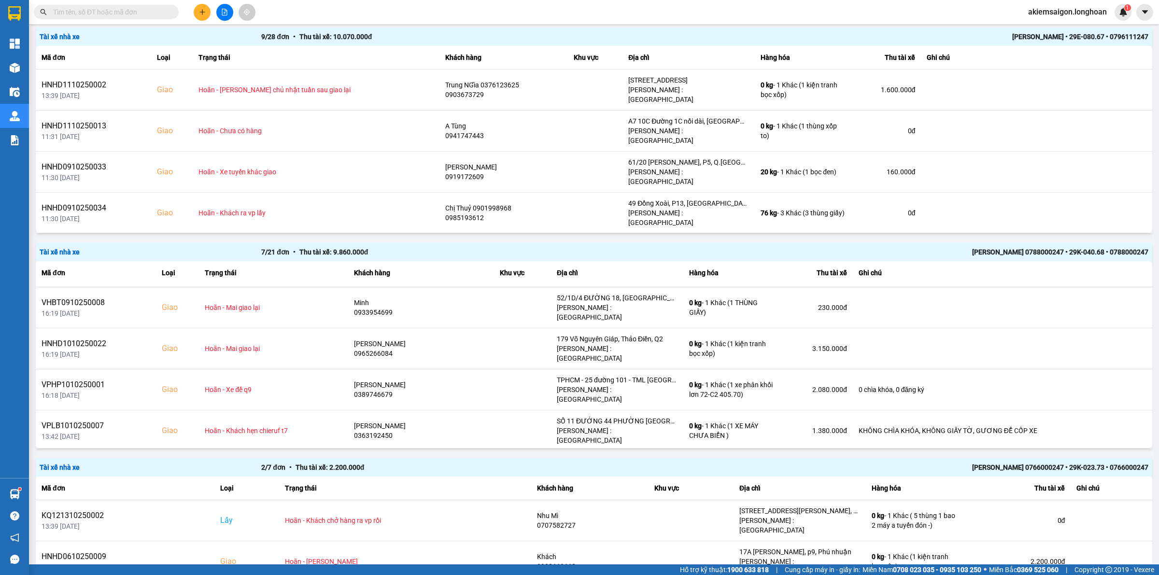
scroll to position [70, 0]
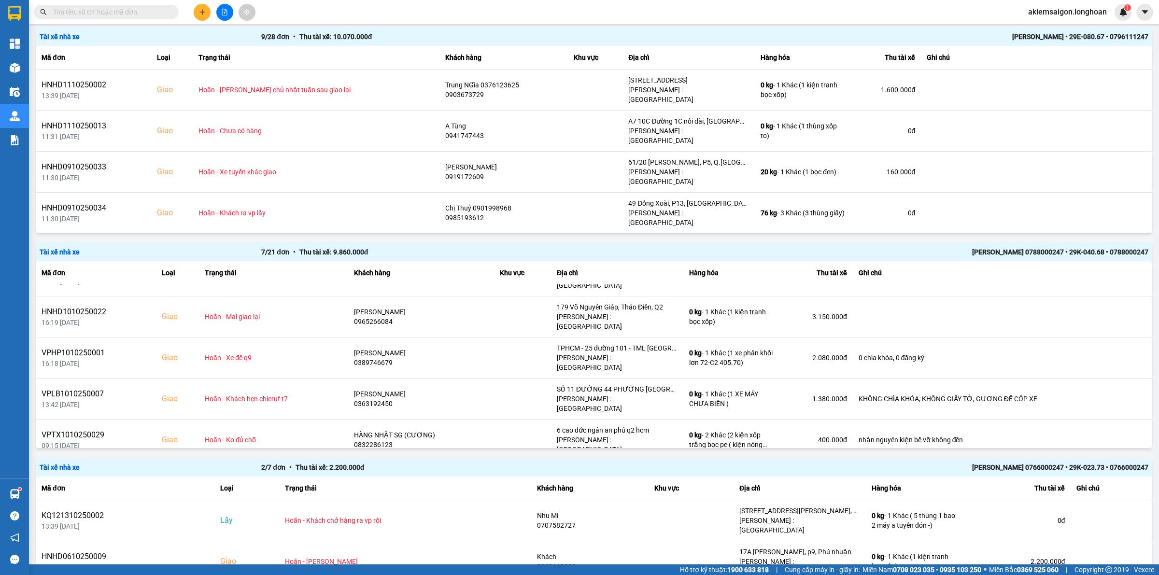
click at [535, 256] on div "7 / 21 đơn • Thu tài xế: 9.860.000 đ" at bounding box center [482, 252] width 443 height 11
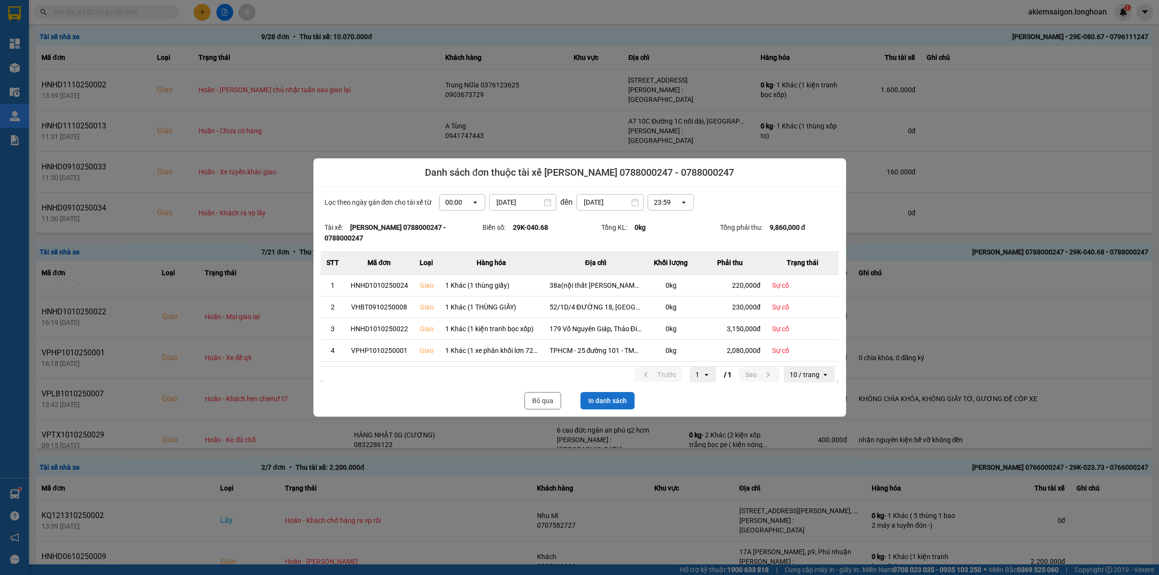
click at [605, 401] on button "In danh sách" at bounding box center [607, 400] width 54 height 17
click at [547, 399] on button "Bỏ qua" at bounding box center [542, 400] width 37 height 17
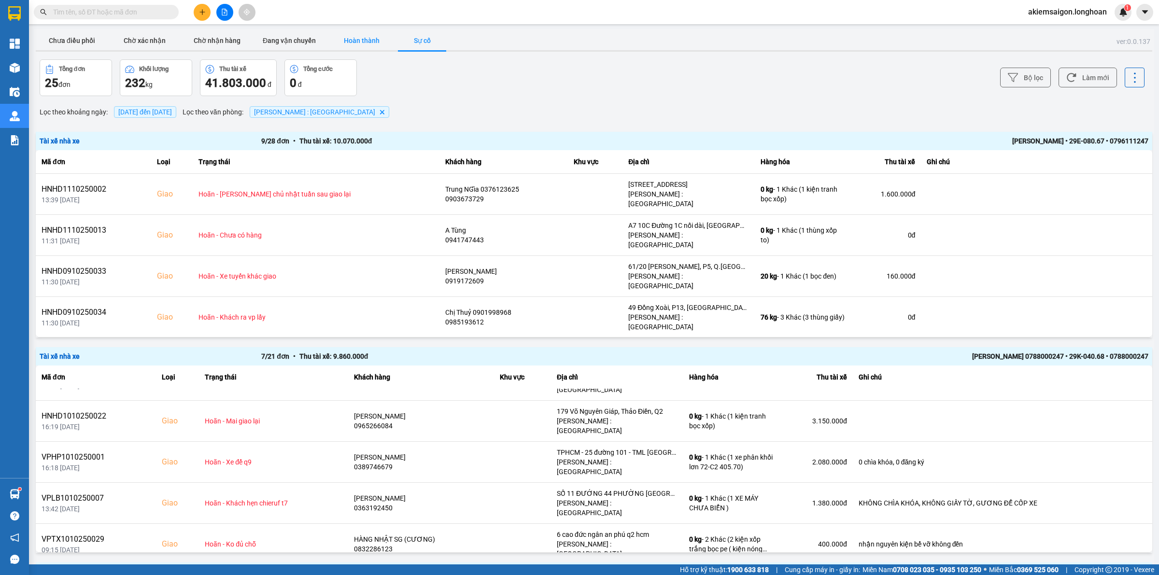
drag, startPoint x: 339, startPoint y: 33, endPoint x: 352, endPoint y: 41, distance: 15.4
click at [344, 33] on button "Hoàn thành" at bounding box center [361, 40] width 72 height 19
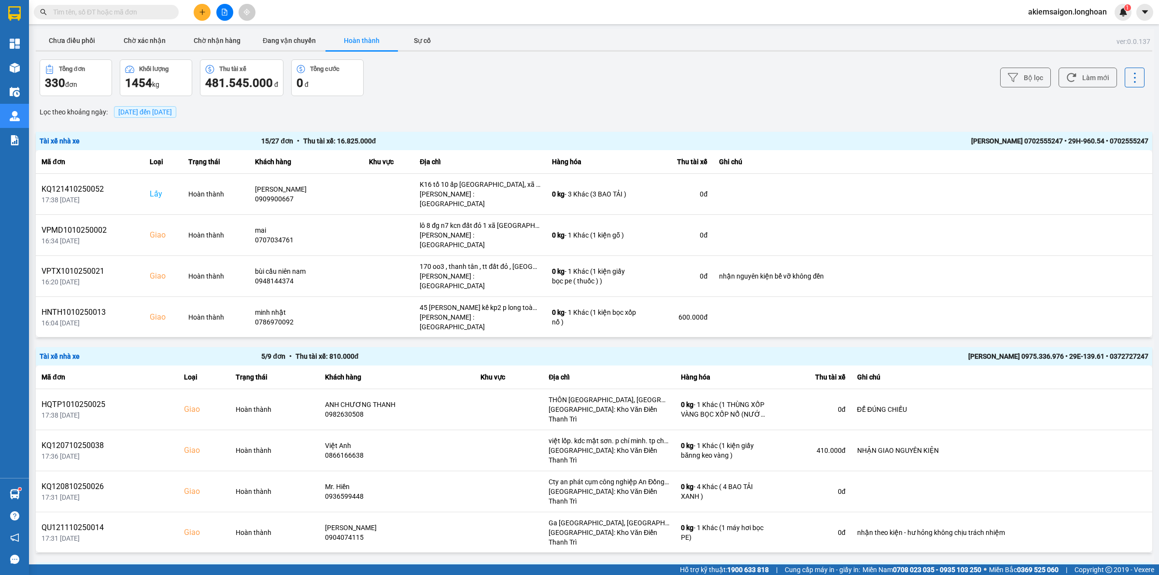
click at [155, 112] on span "[DATE] đến [DATE]" at bounding box center [145, 112] width 54 height 8
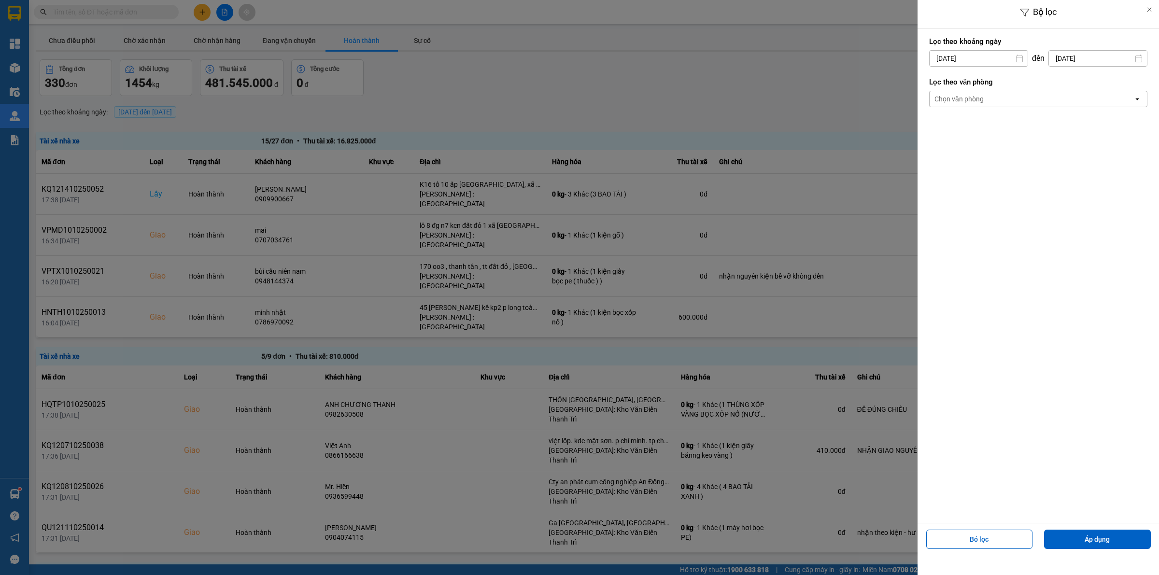
click at [974, 102] on div "Chọn văn phòng" at bounding box center [958, 99] width 49 height 10
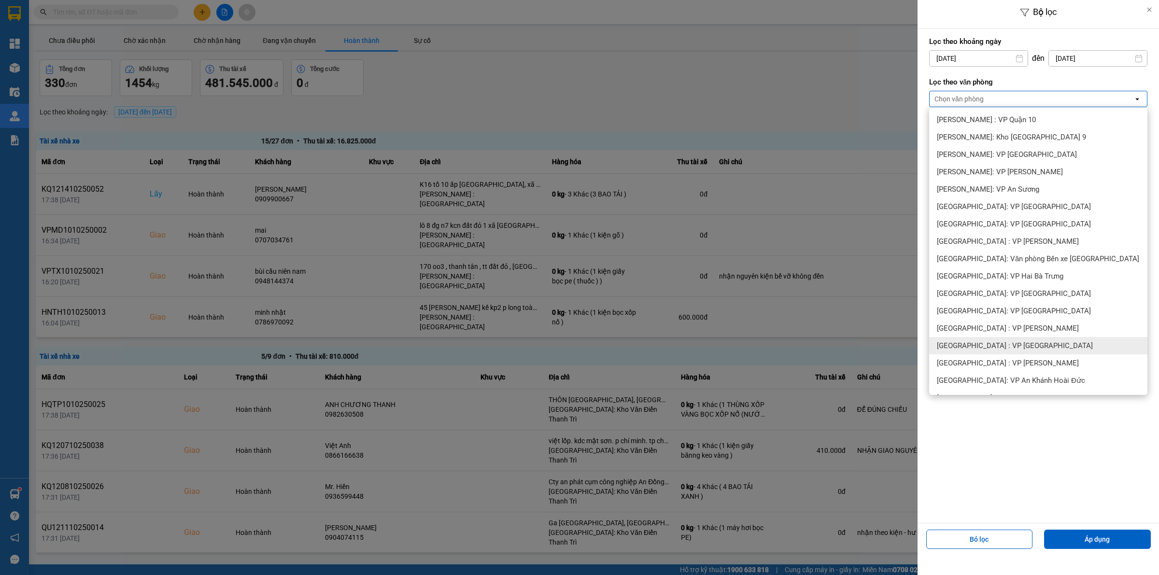
scroll to position [302, 0]
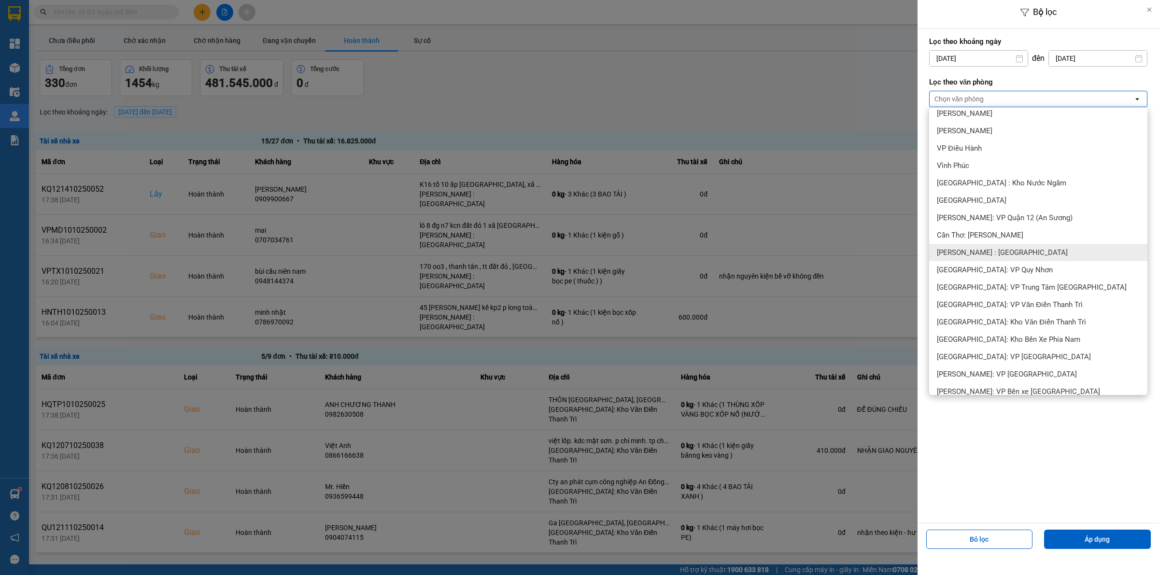
click at [1038, 245] on div "[PERSON_NAME] : [GEOGRAPHIC_DATA]" at bounding box center [1038, 252] width 218 height 17
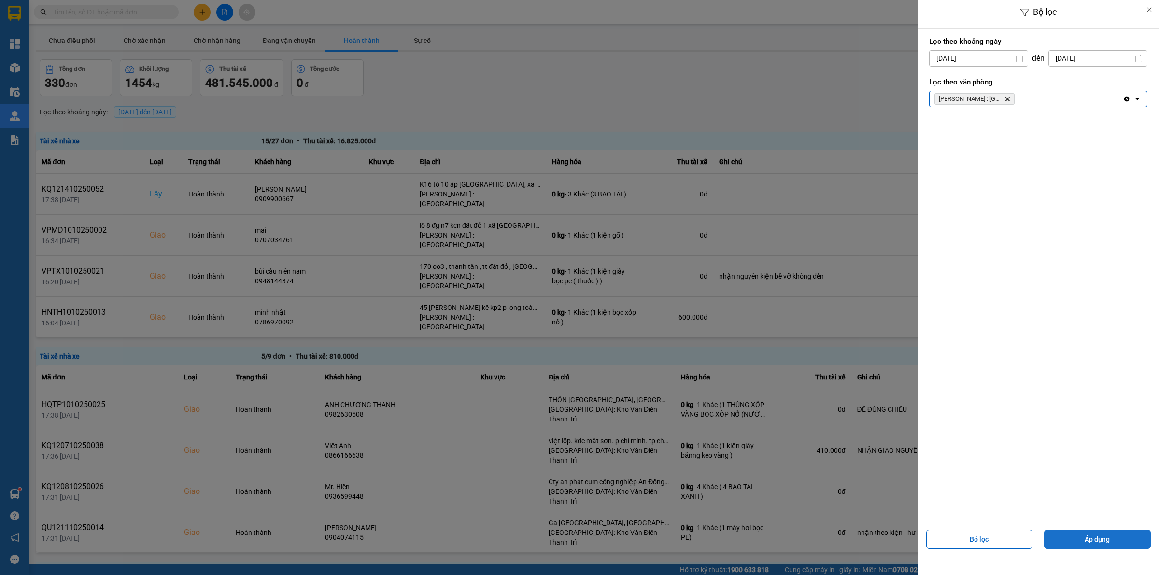
click at [1110, 535] on button "Áp dụng" at bounding box center [1097, 539] width 107 height 19
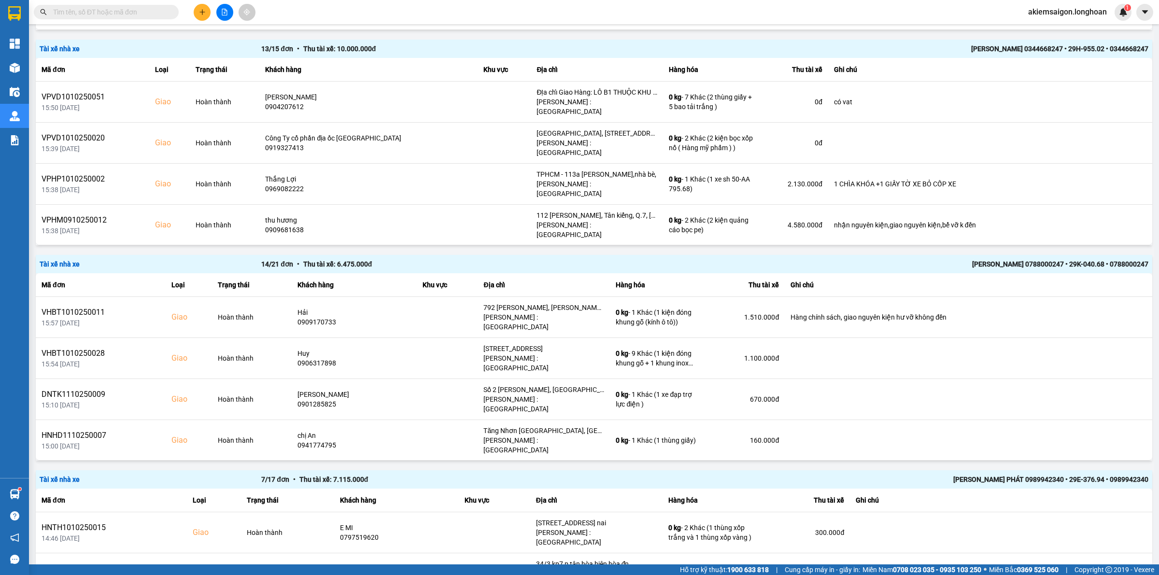
scroll to position [527, 0]
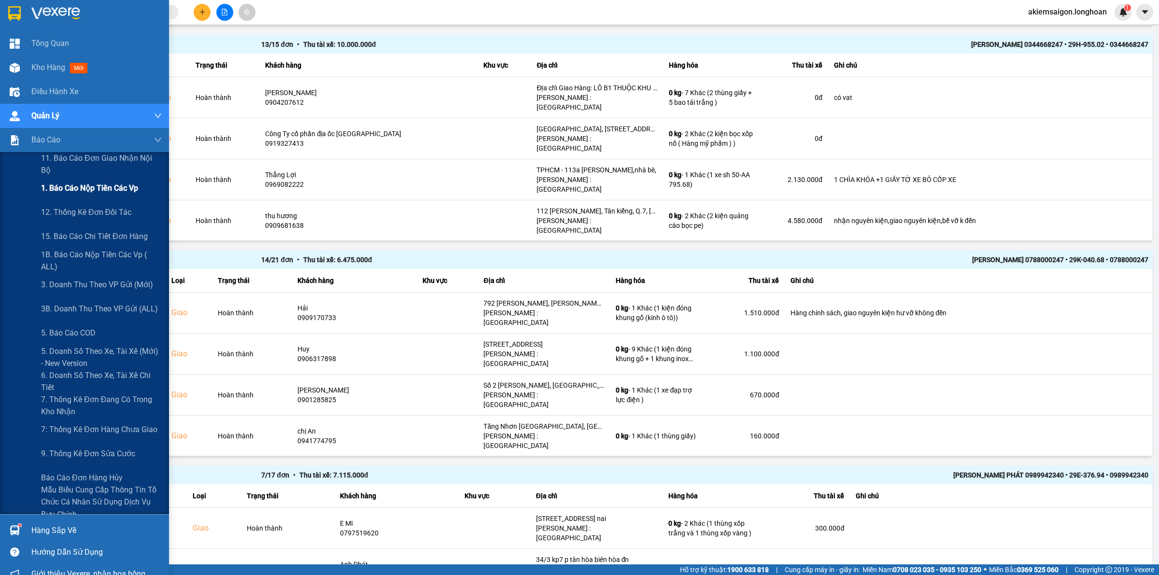
drag, startPoint x: 97, startPoint y: 183, endPoint x: 103, endPoint y: 184, distance: 6.3
click at [103, 184] on span "1. Báo cáo nộp tiền các vp" at bounding box center [89, 188] width 97 height 12
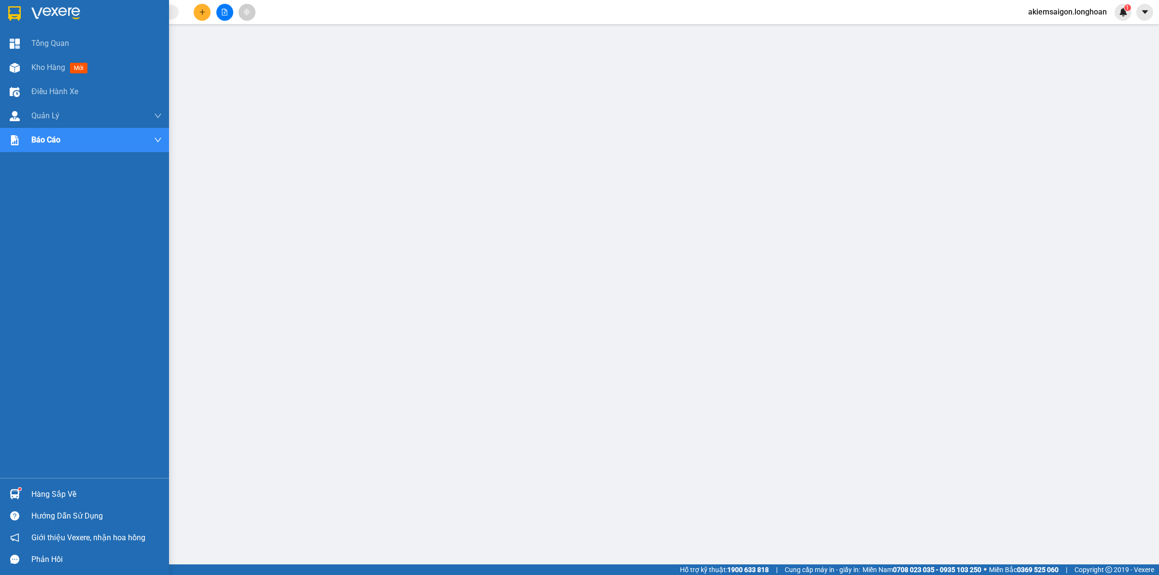
click at [10, 10] on img at bounding box center [14, 13] width 13 height 14
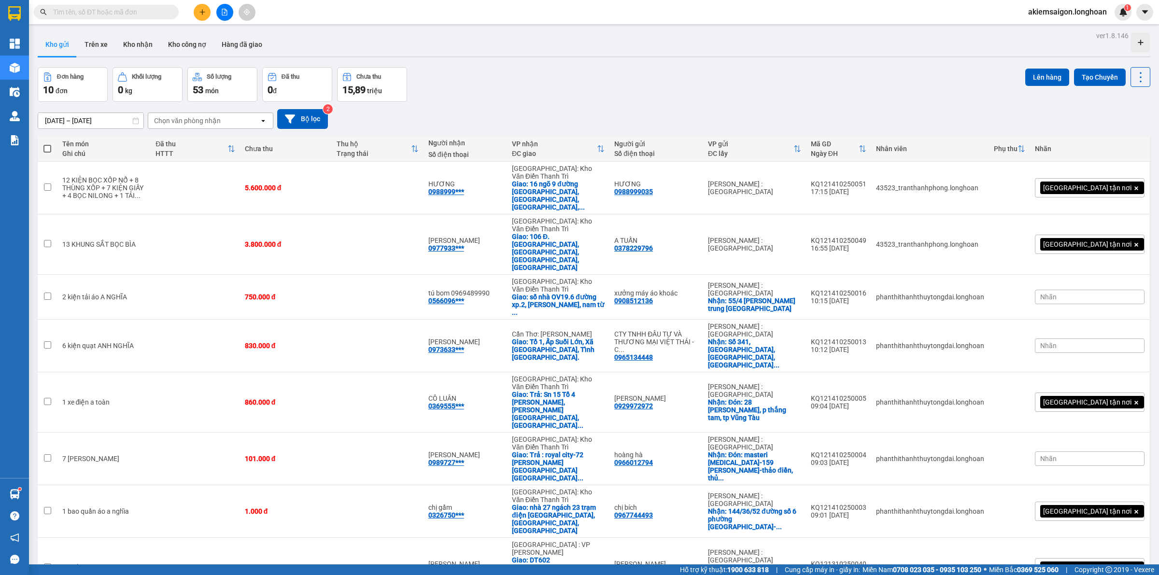
click at [598, 75] on div "Đơn hàng 10 đơn Khối lượng 0 kg Số lượng 53 món Đã thu 0 đ Chưa thu 15,89 triệu…" at bounding box center [594, 84] width 1112 height 35
click at [589, 61] on div "ver 1.8.146 Kho gửi Trên xe Kho nhận Kho công nợ Hàng đã giao Đơn hàng 10 đơn K…" at bounding box center [594, 383] width 1120 height 709
click at [693, 67] on div "Đơn hàng 10 đơn Khối lượng 0 kg Số lượng 53 món Đã thu 0 đ Chưa thu 15,89 triệu…" at bounding box center [594, 84] width 1112 height 35
click at [436, 516] on div "ver 1.8.146 Kho gửi Trên xe Kho nhận Kho công nợ Hàng đã giao Đơn hàng 10 đơn K…" at bounding box center [594, 383] width 1120 height 709
